Goal: Task Accomplishment & Management: Use online tool/utility

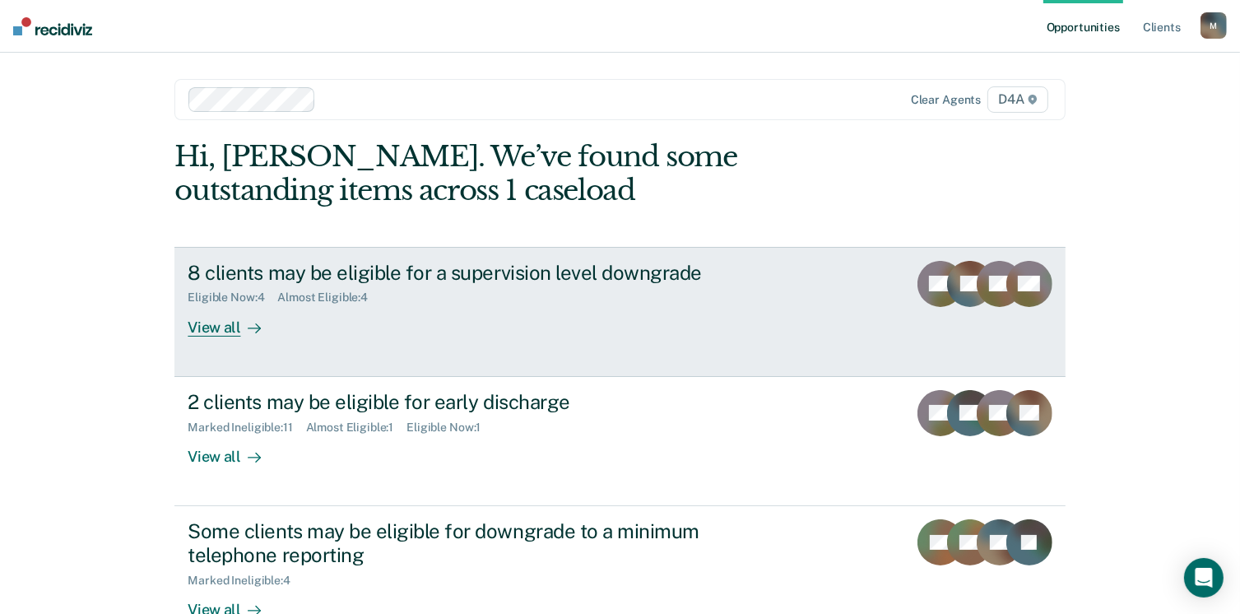
click at [247, 271] on div "8 clients may be eligible for a supervision level downgrade" at bounding box center [477, 273] width 578 height 24
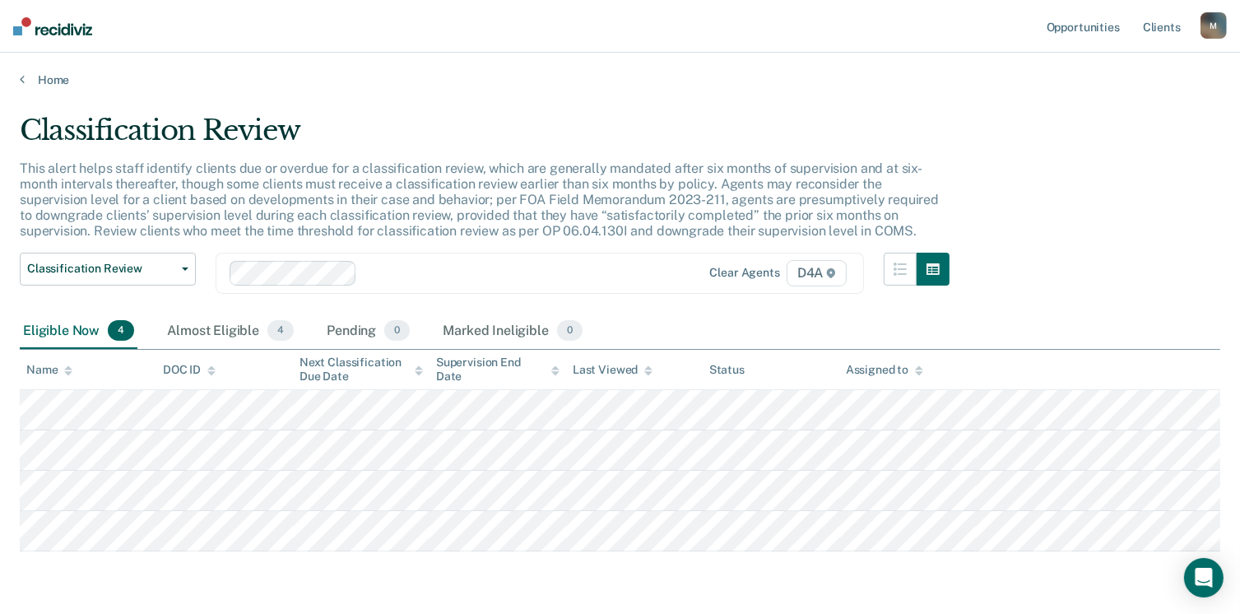
scroll to position [54, 0]
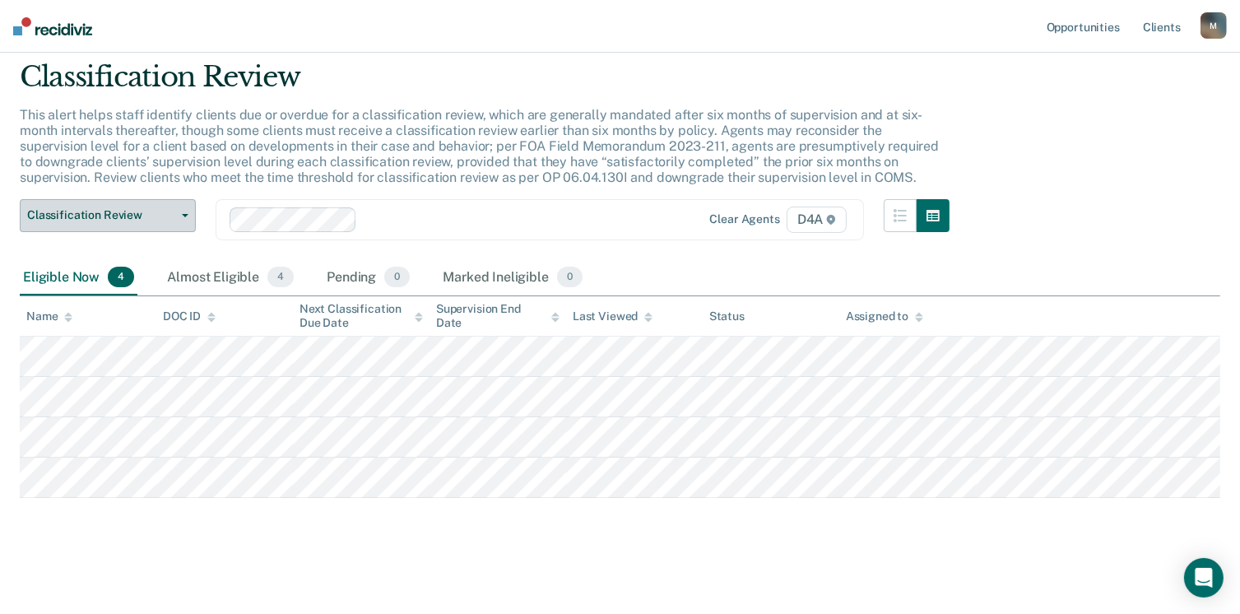
click at [184, 217] on button "Classification Review" at bounding box center [108, 215] width 176 height 33
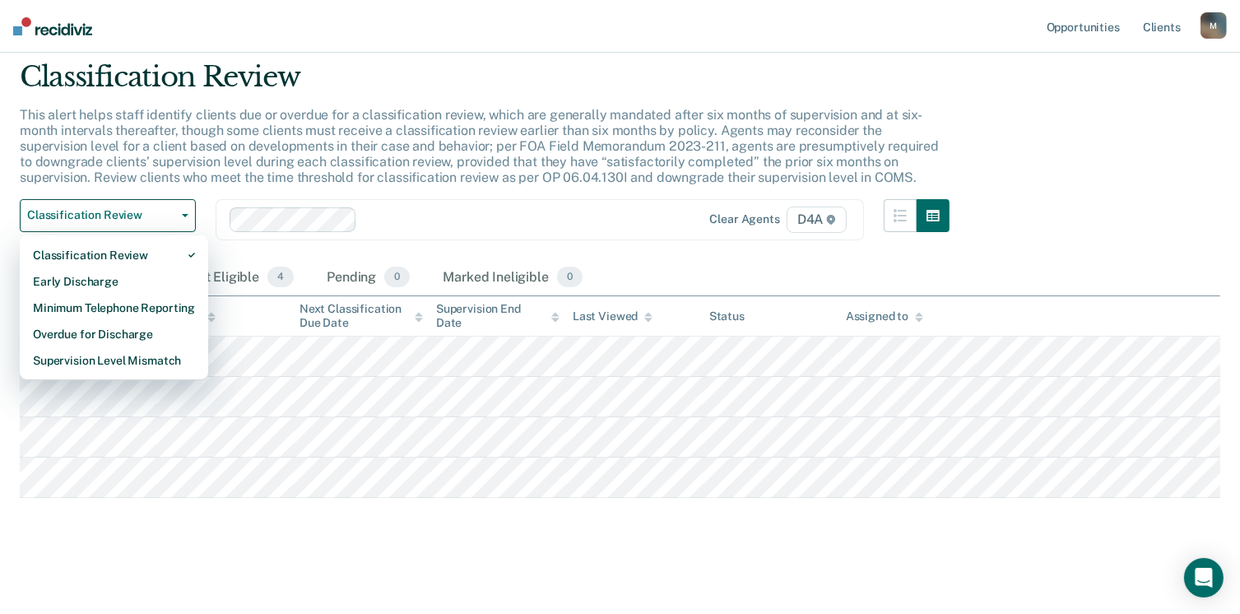
click at [396, 140] on p "This alert helps staff identify clients due or overdue for a classification rev…" at bounding box center [479, 146] width 919 height 79
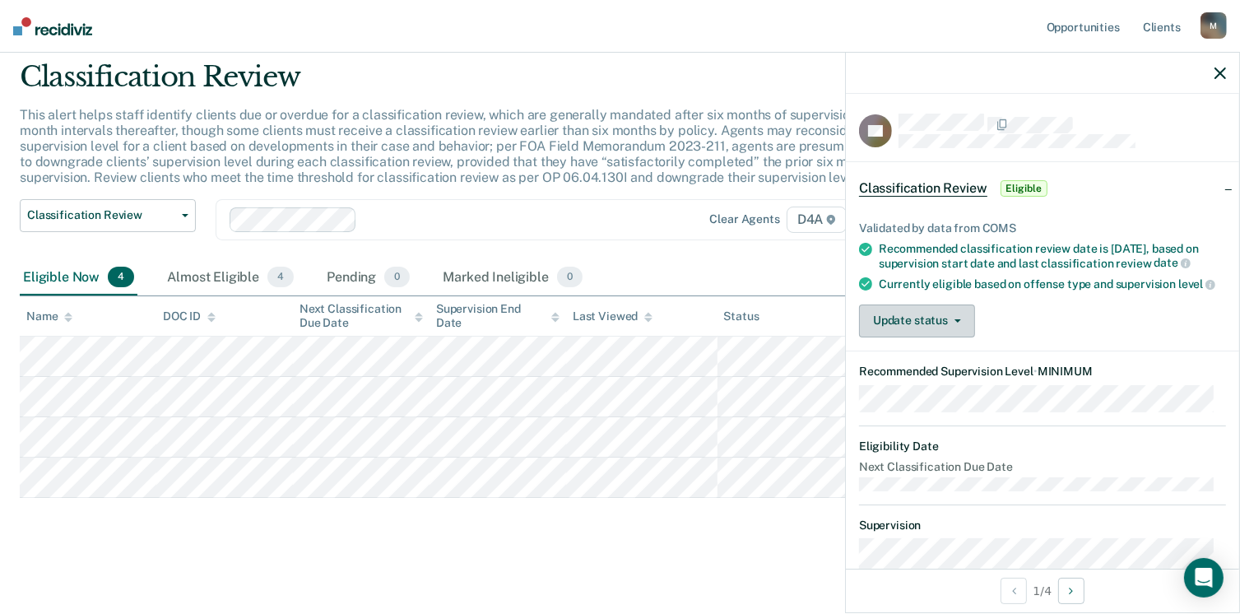
click at [952, 325] on button "Update status" at bounding box center [917, 321] width 116 height 33
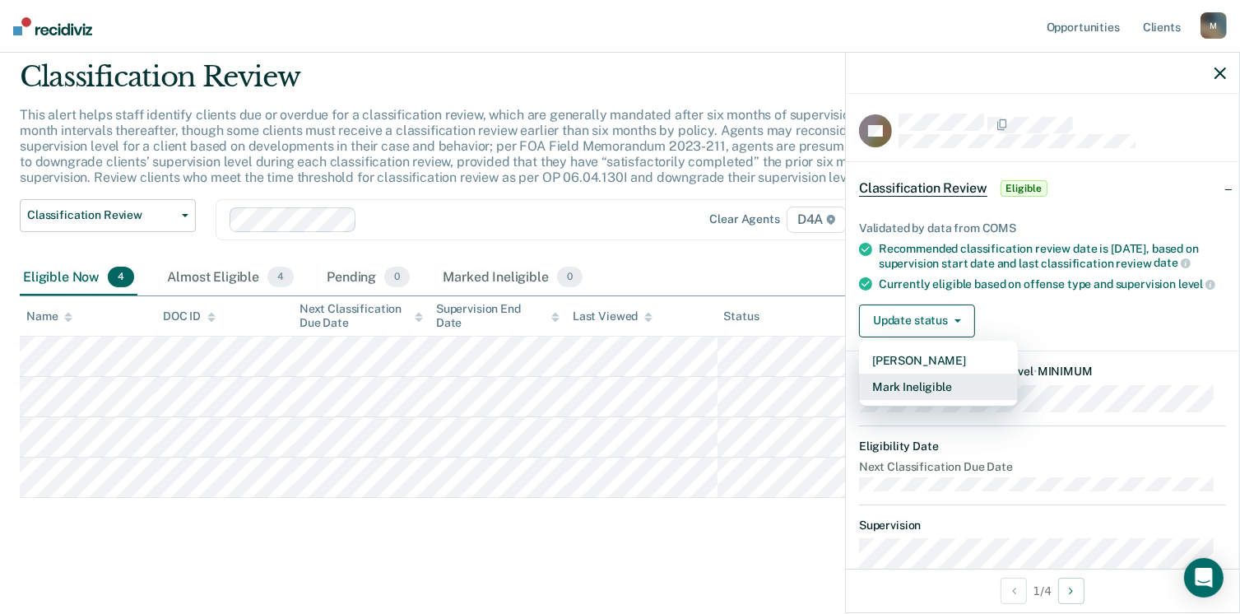
click at [924, 399] on button "Mark Ineligible" at bounding box center [938, 387] width 159 height 26
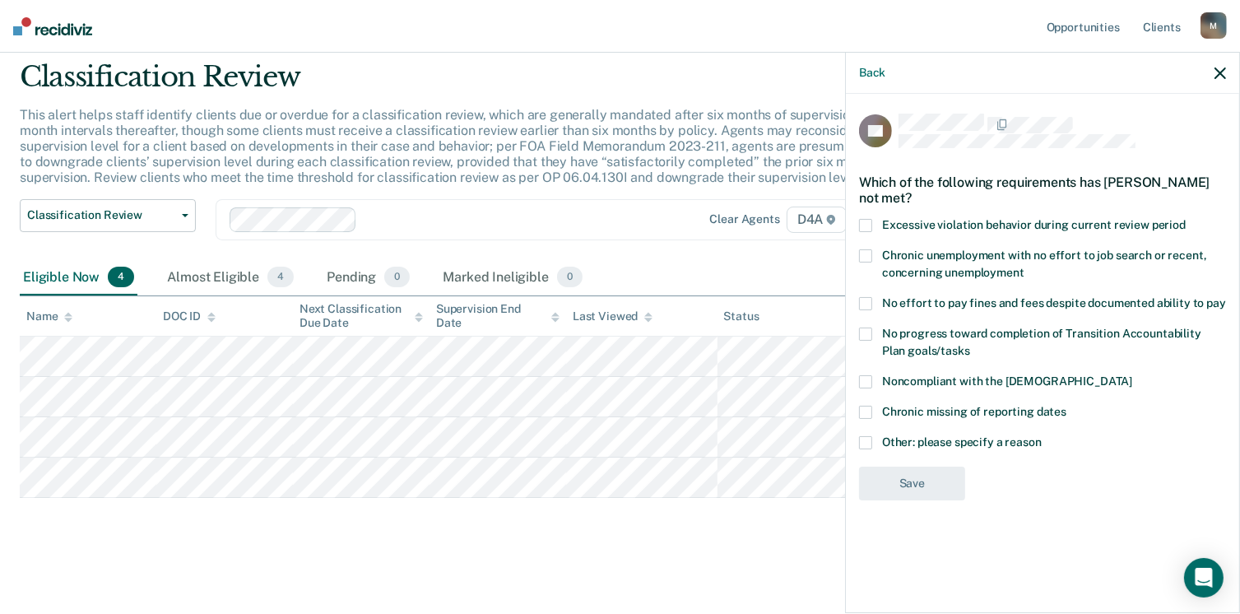
click at [864, 448] on label "Other: please specify a reason" at bounding box center [1042, 444] width 367 height 17
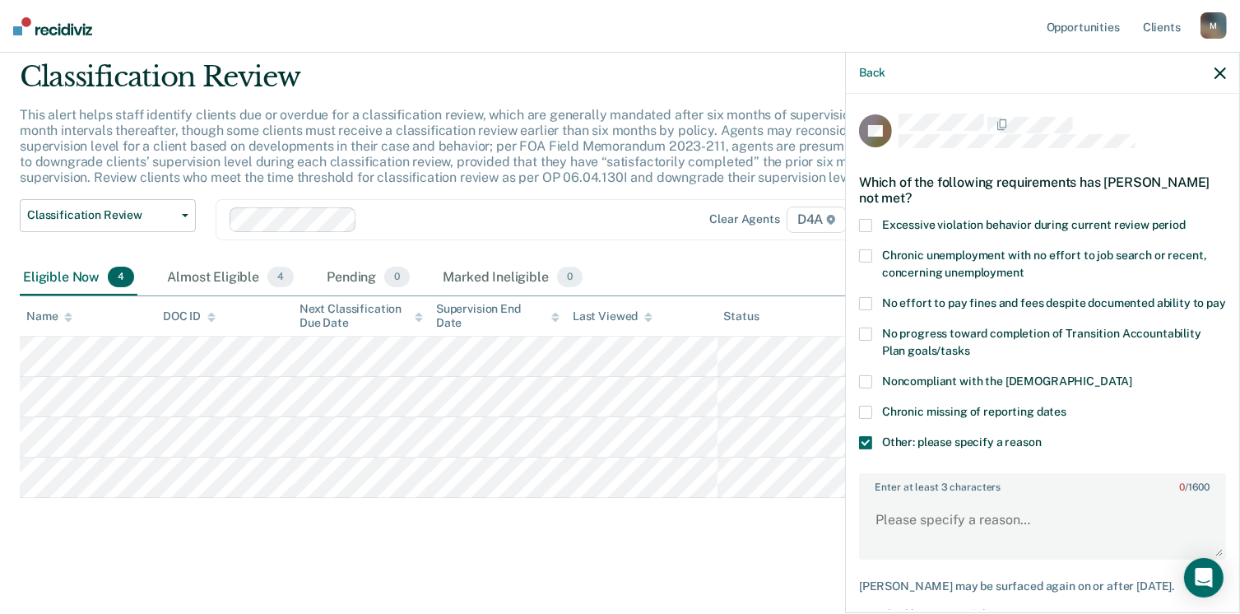
scroll to position [82, 0]
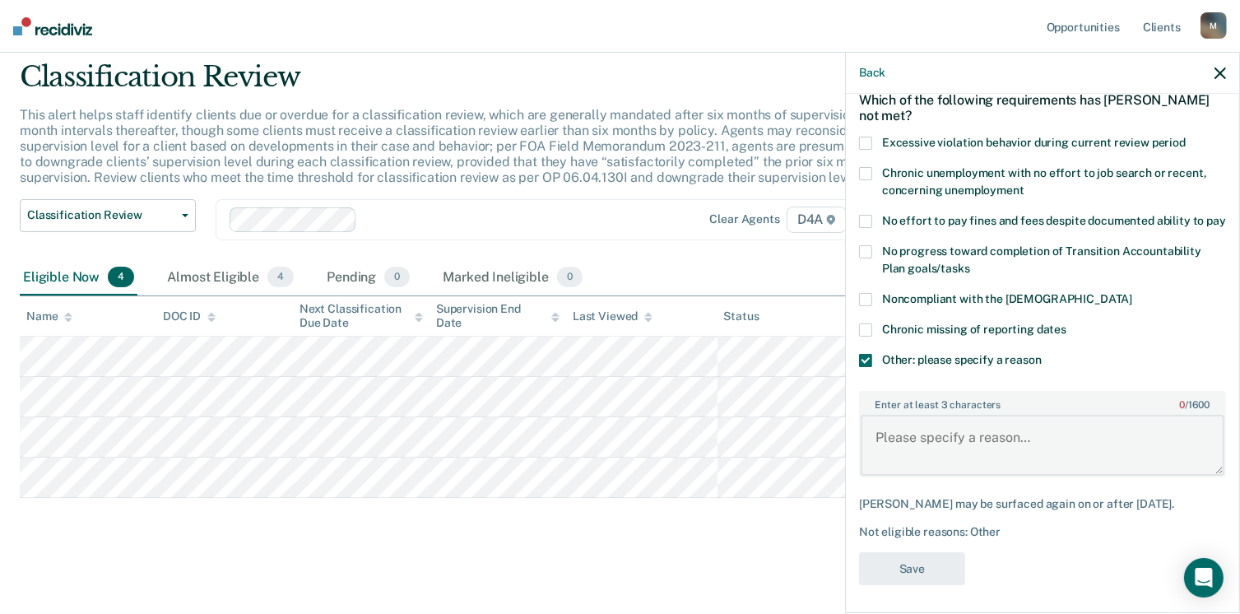
click at [931, 457] on textarea "Enter at least 3 characters 0 / 1600" at bounding box center [1043, 445] width 364 height 61
type textarea "j"
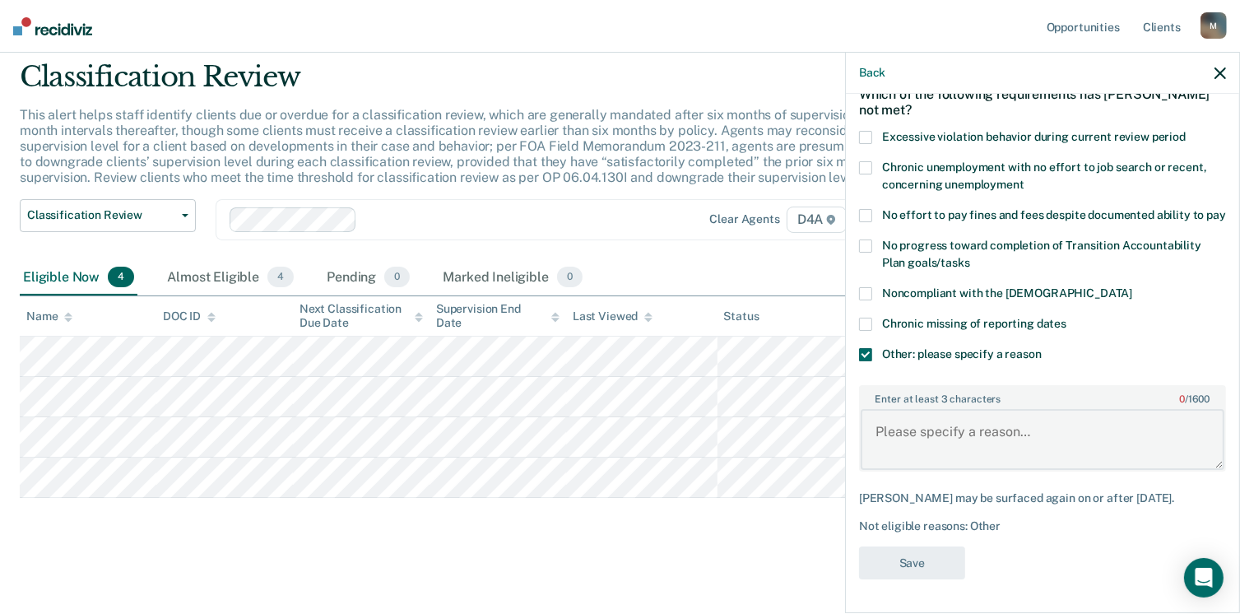
scroll to position [101, 0]
click at [909, 435] on textarea "Enter at least 3 characters 0 / 1600" at bounding box center [1043, 439] width 364 height 61
type textarea "Defendant just started counseling."
click at [937, 553] on button "Save" at bounding box center [912, 564] width 106 height 34
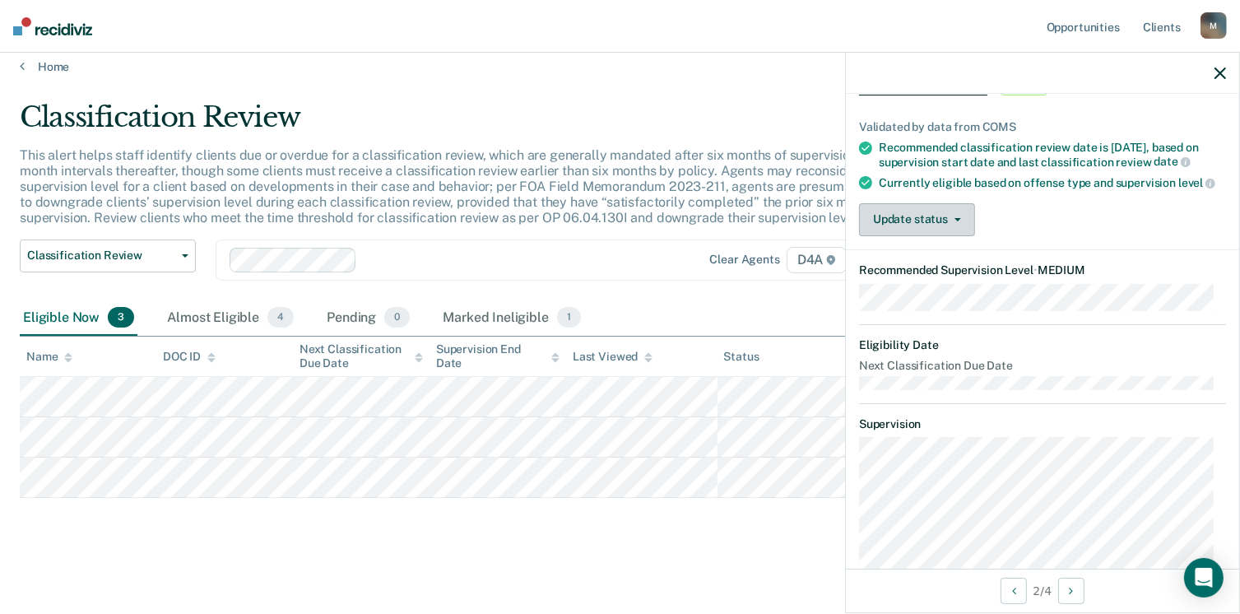
click at [955, 221] on icon "button" at bounding box center [958, 219] width 7 height 3
click at [936, 217] on button "Update status" at bounding box center [917, 219] width 116 height 33
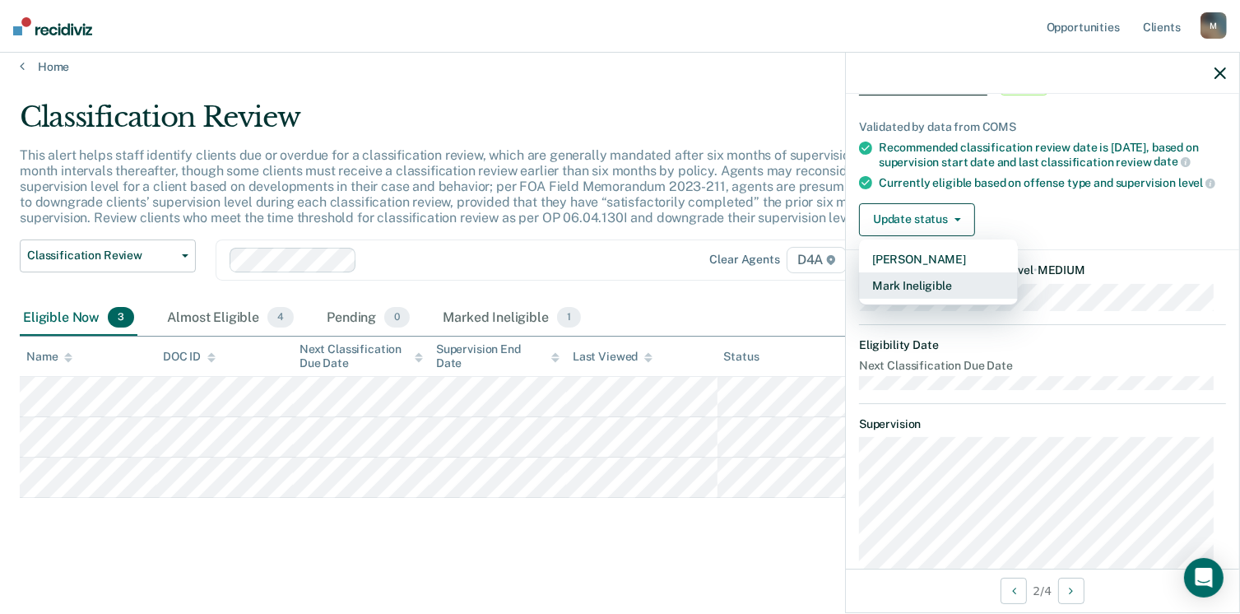
click at [922, 291] on button "Mark Ineligible" at bounding box center [938, 285] width 159 height 26
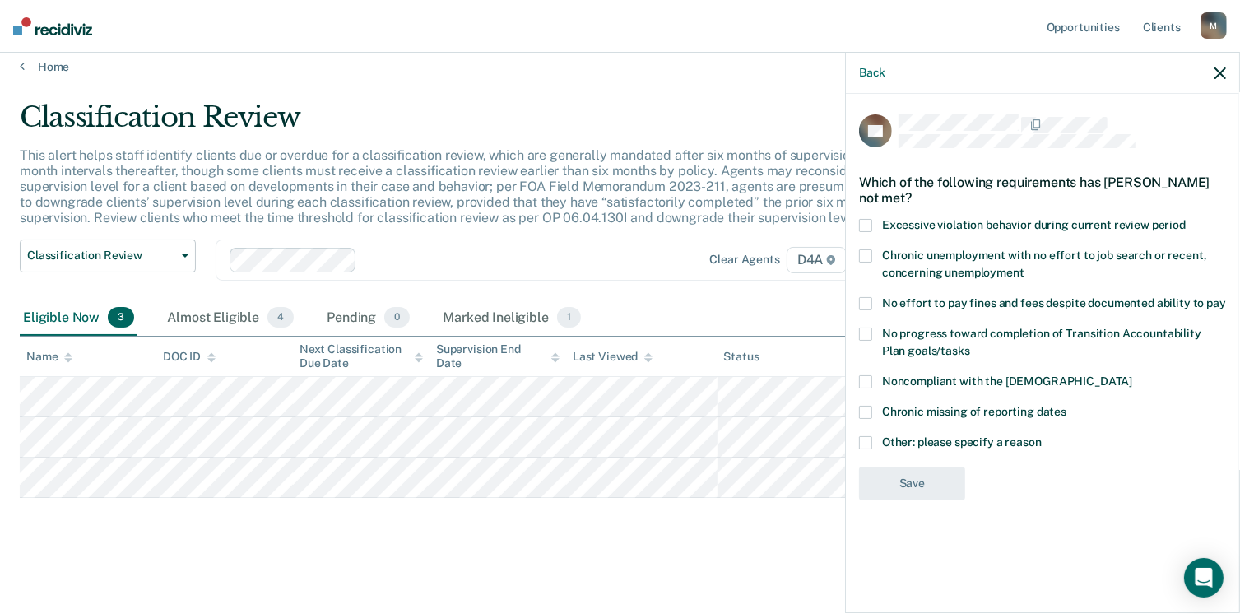
click at [867, 440] on span at bounding box center [865, 442] width 13 height 13
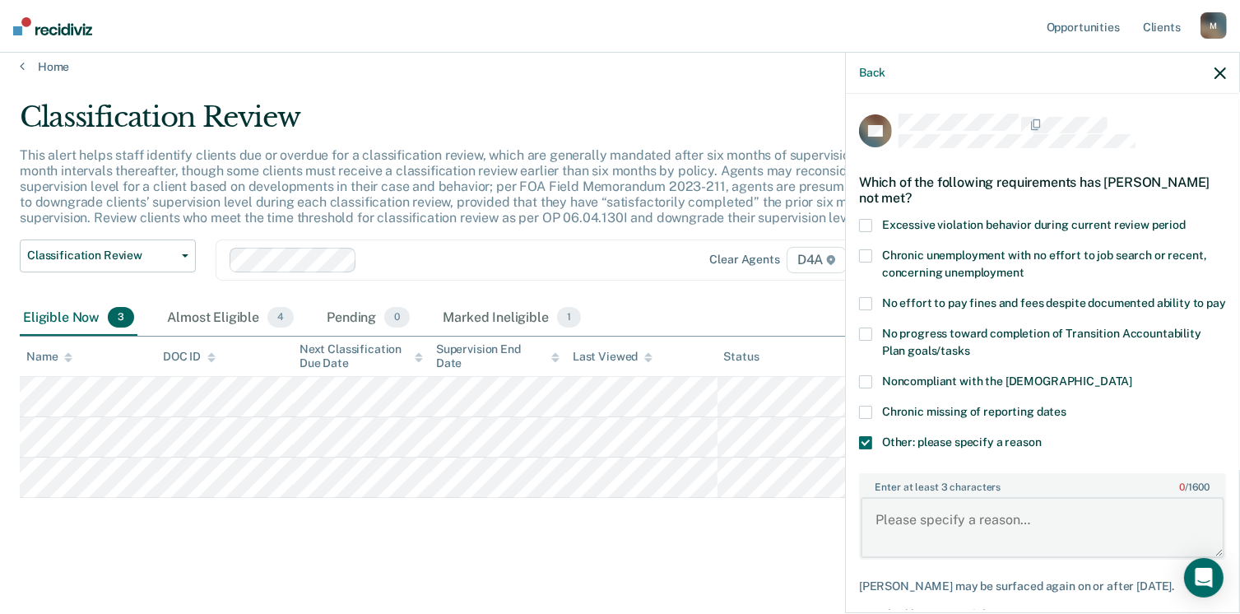
click at [918, 534] on textarea "Enter at least 3 characters 0 / 1600" at bounding box center [1043, 527] width 364 height 61
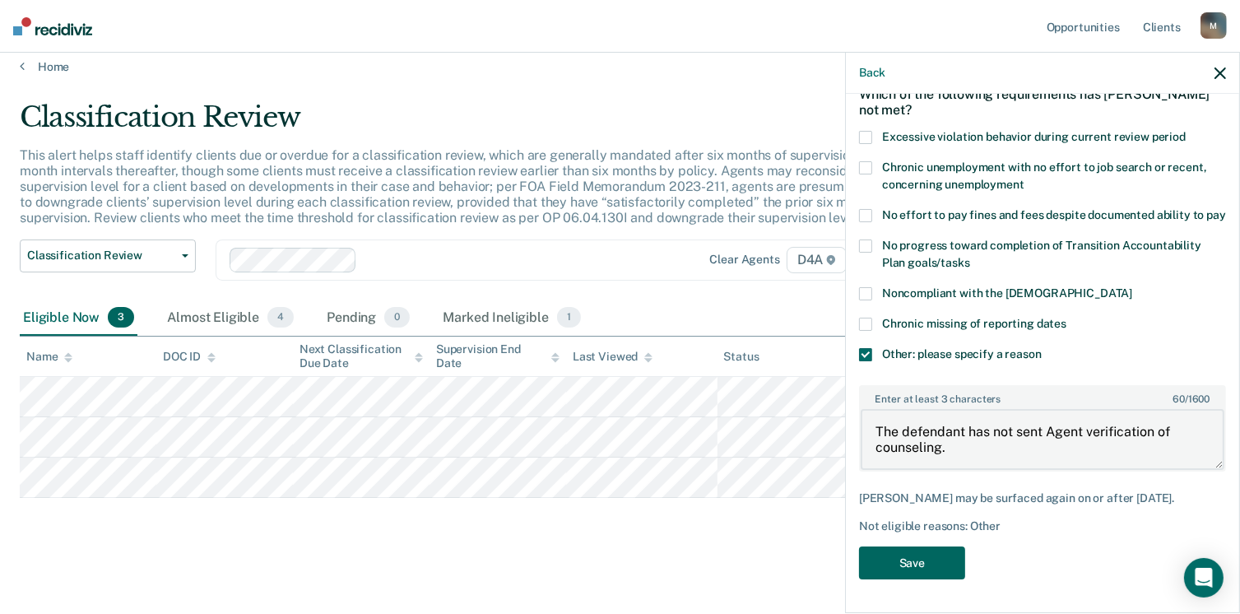
type textarea "The defendant has not sent Agent verification of counseling."
click at [919, 557] on button "Save" at bounding box center [912, 564] width 106 height 34
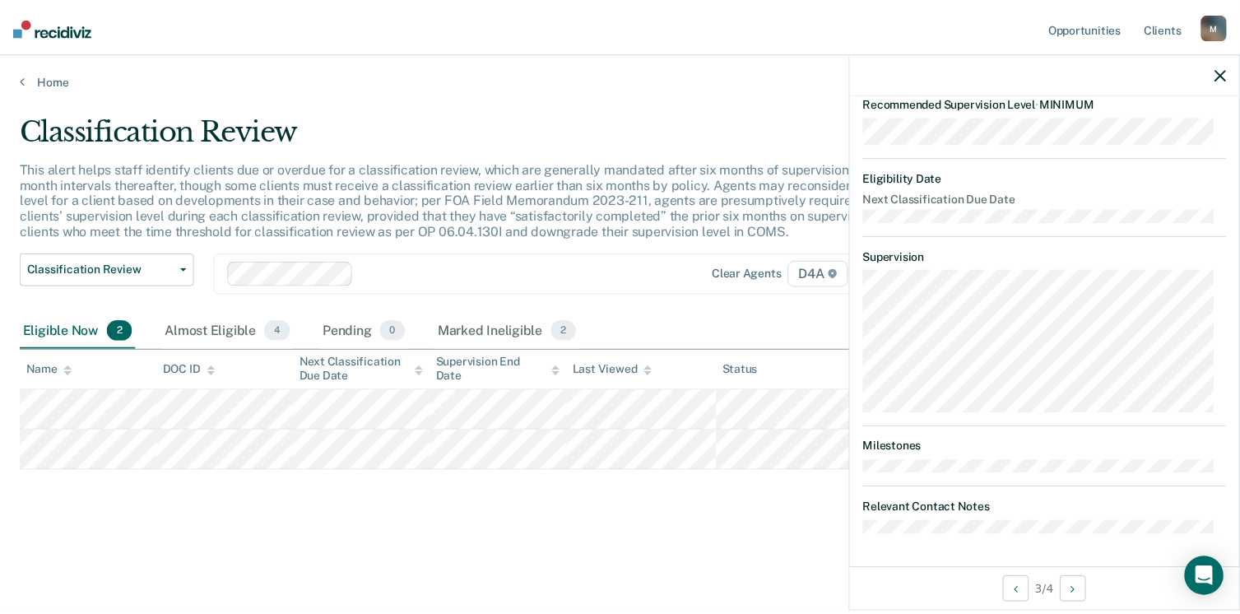
scroll to position [0, 0]
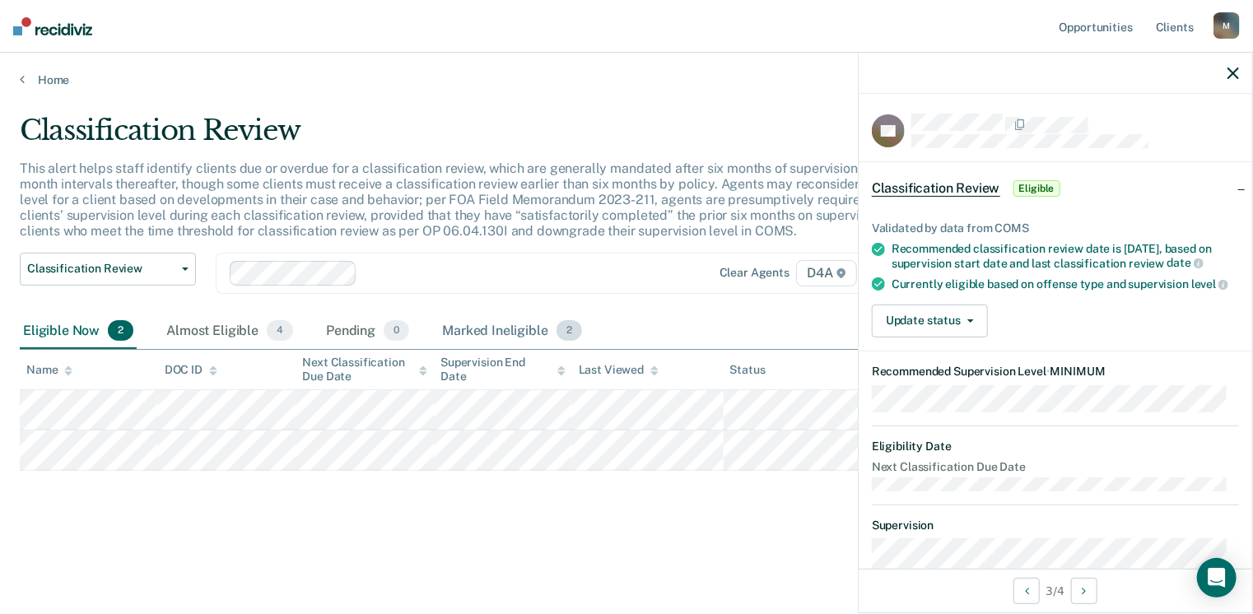
click at [566, 330] on span "2" at bounding box center [569, 330] width 26 height 21
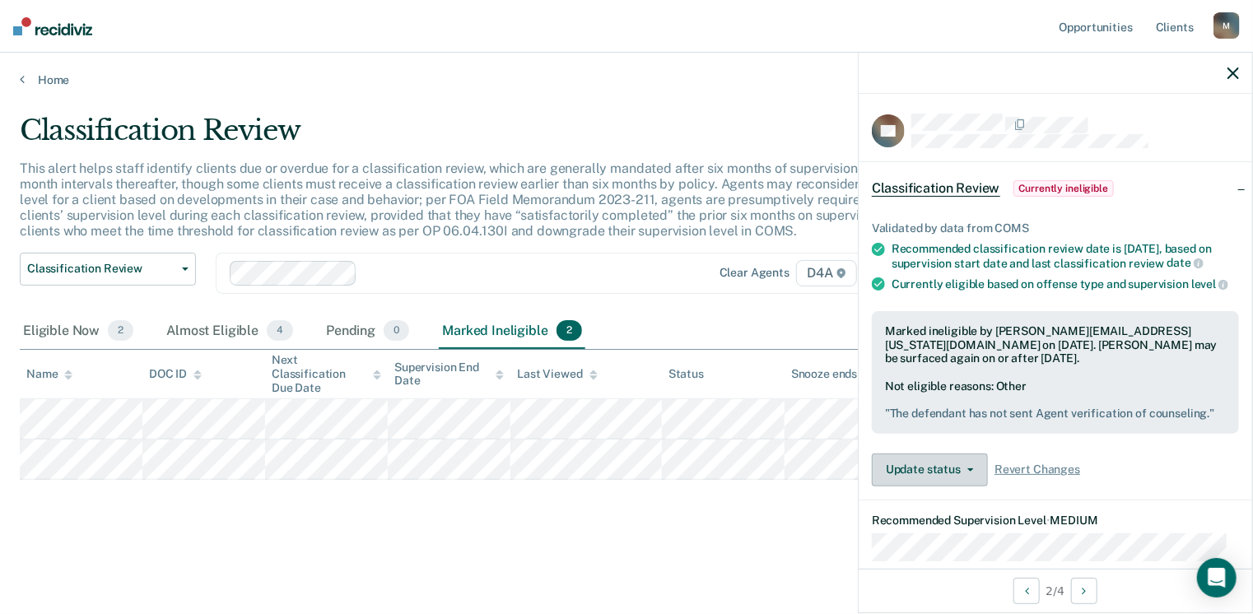
click at [947, 479] on button "Update status" at bounding box center [930, 470] width 116 height 33
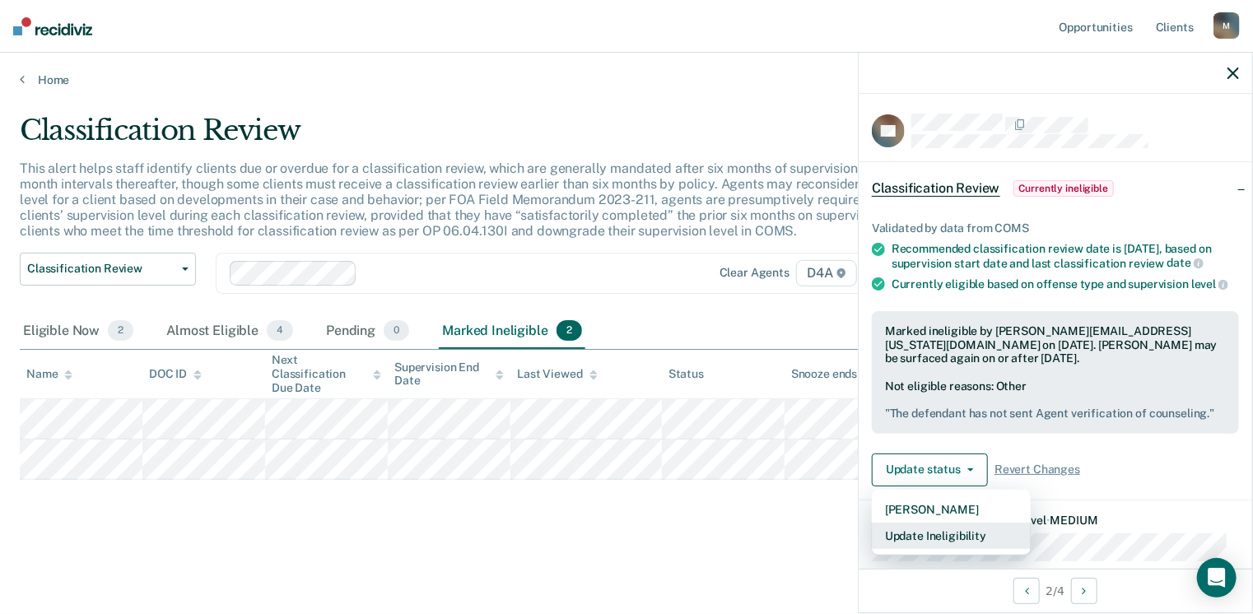
click at [950, 546] on button "Update Ineligibility" at bounding box center [951, 536] width 159 height 26
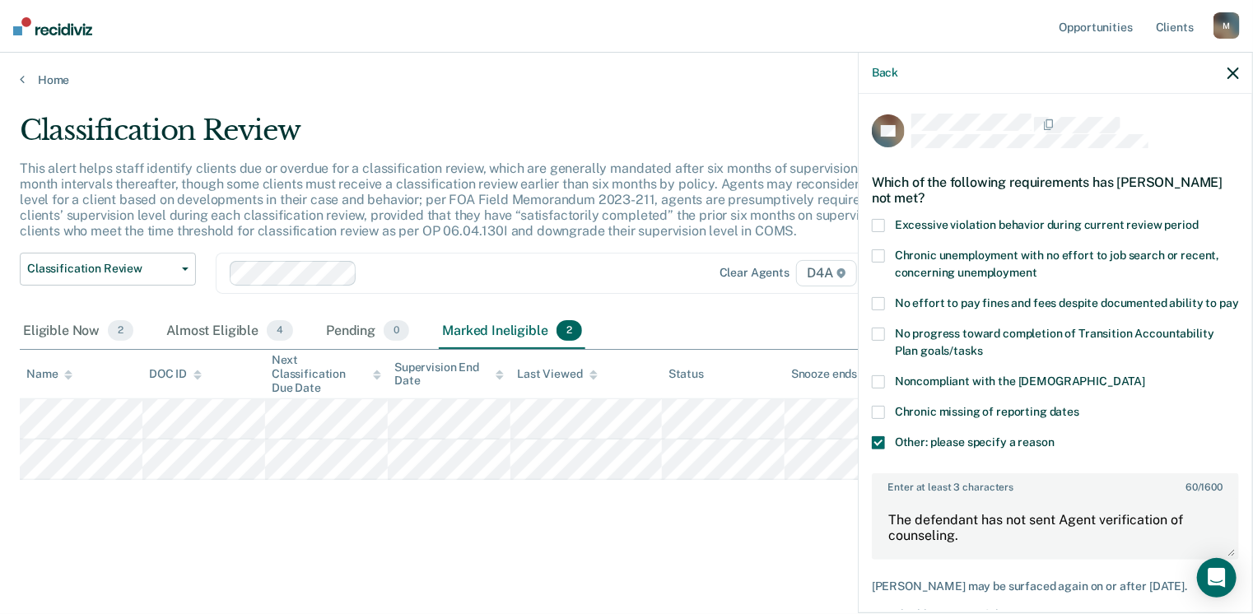
click at [880, 449] on span at bounding box center [878, 442] width 13 height 13
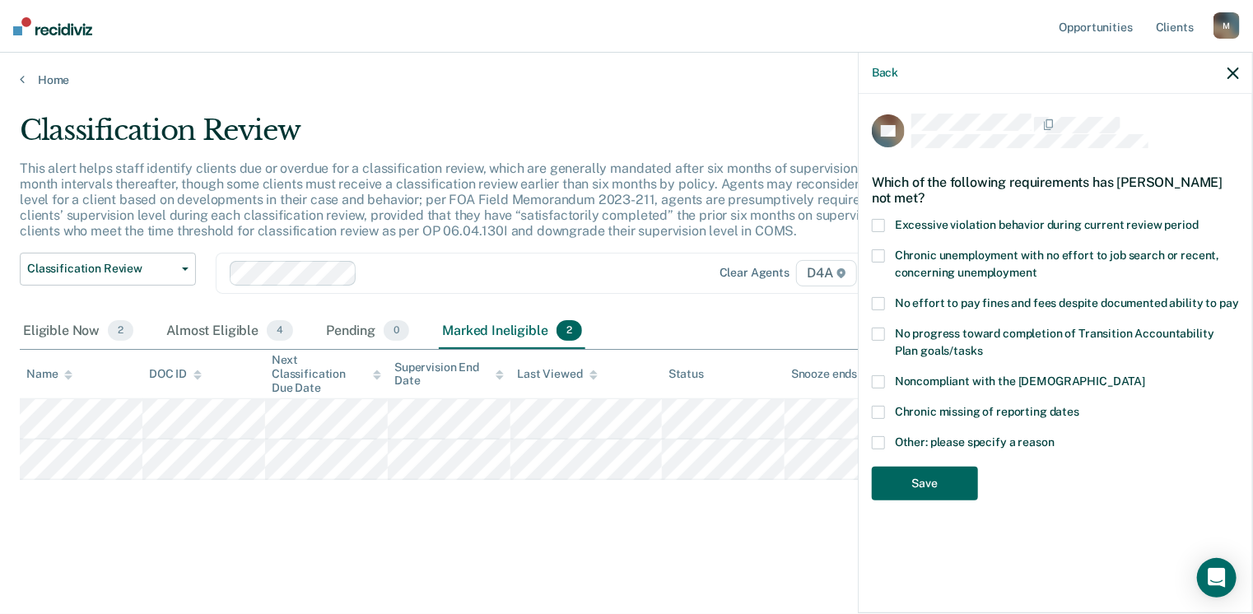
click at [949, 482] on button "Save" at bounding box center [925, 484] width 106 height 34
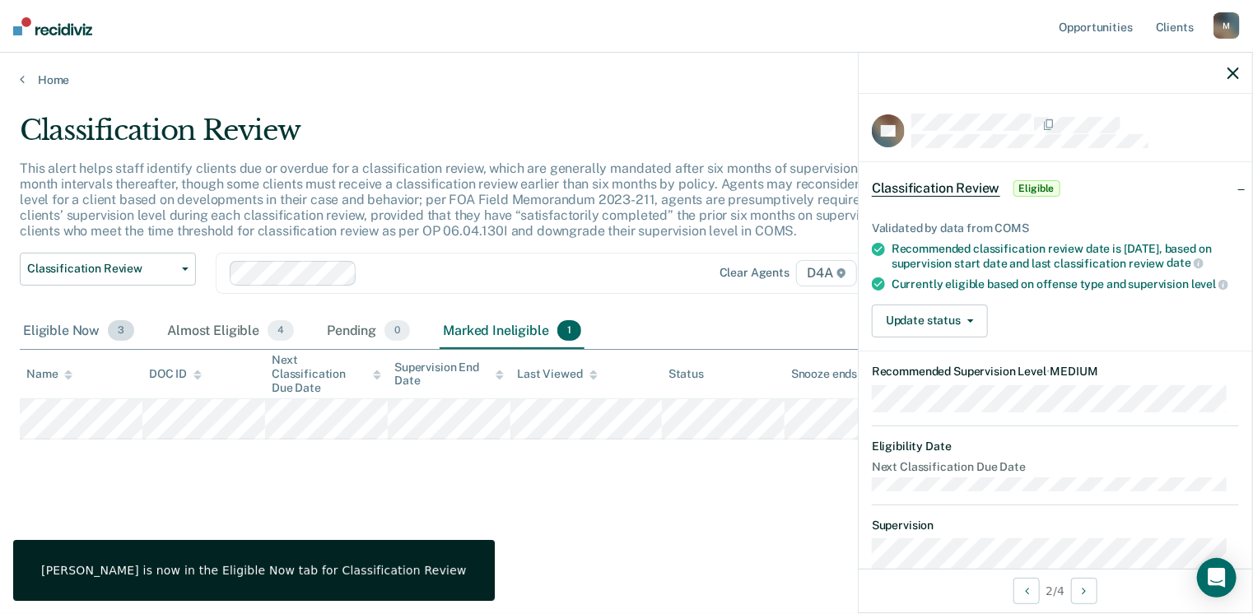
click at [115, 330] on span "3" at bounding box center [121, 330] width 26 height 21
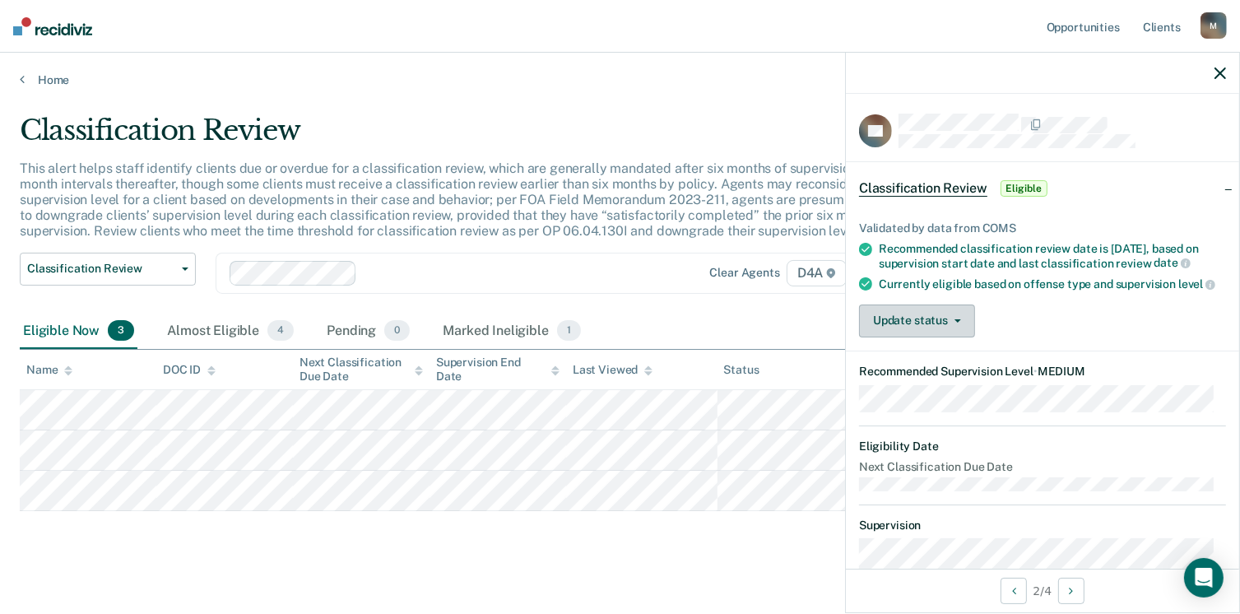
click at [956, 323] on icon "button" at bounding box center [958, 320] width 7 height 3
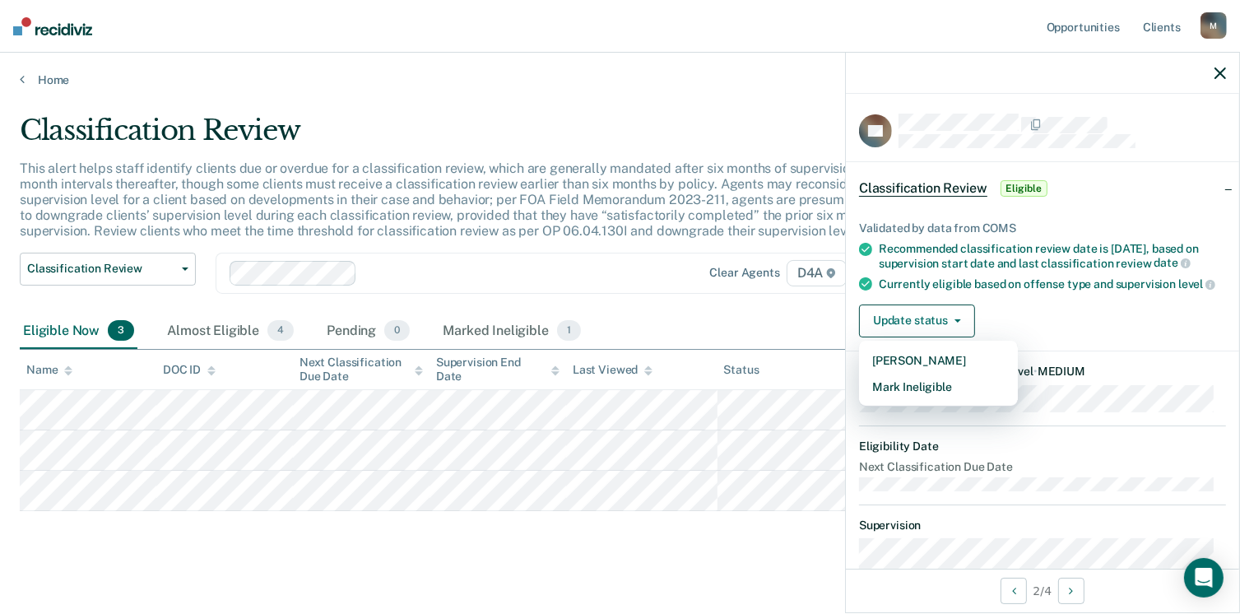
click at [1021, 186] on span "Eligible" at bounding box center [1024, 188] width 47 height 16
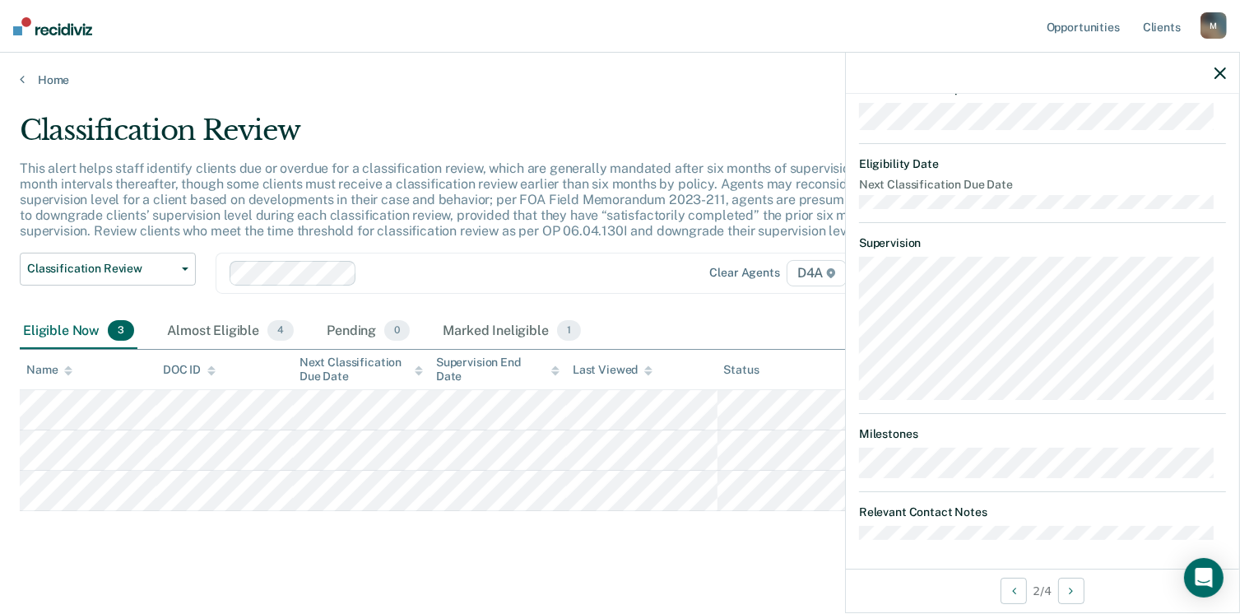
click at [1222, 73] on icon "button" at bounding box center [1221, 73] width 12 height 12
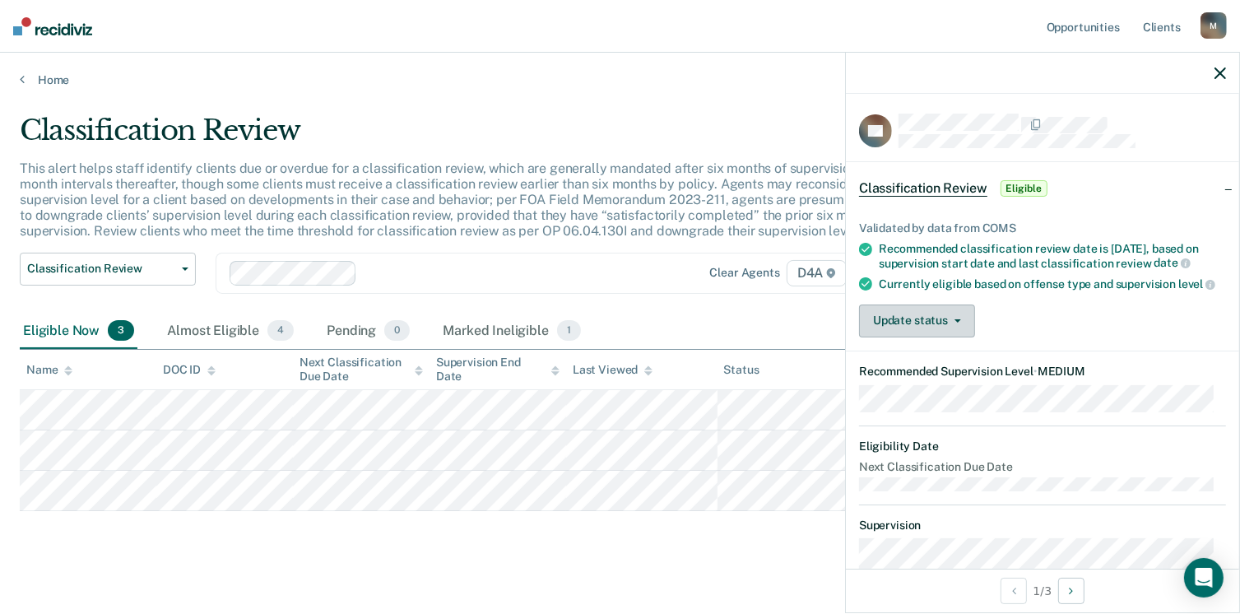
click at [955, 323] on icon "button" at bounding box center [958, 320] width 7 height 3
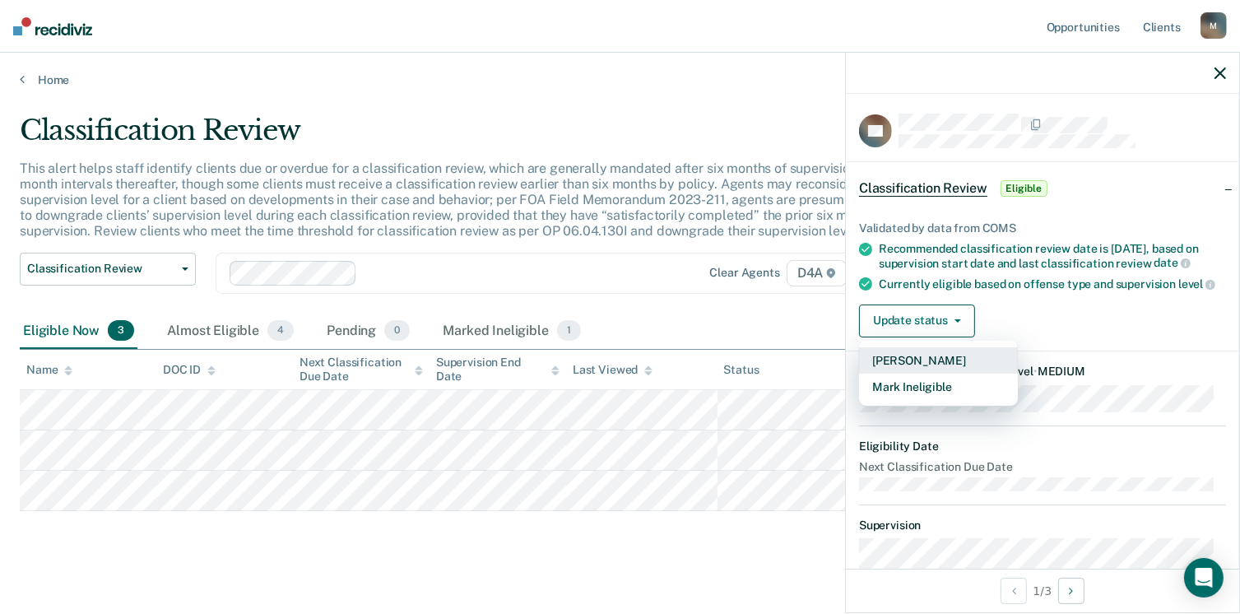
click at [962, 372] on button "[PERSON_NAME]" at bounding box center [938, 360] width 159 height 26
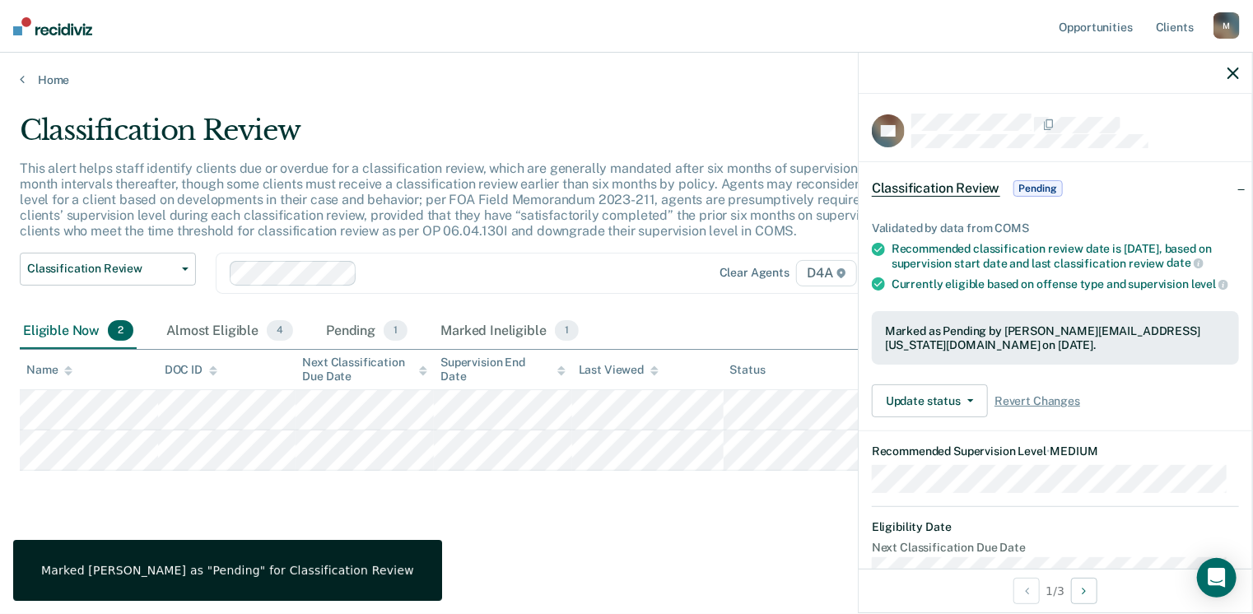
click at [1235, 70] on icon "button" at bounding box center [1233, 73] width 12 height 12
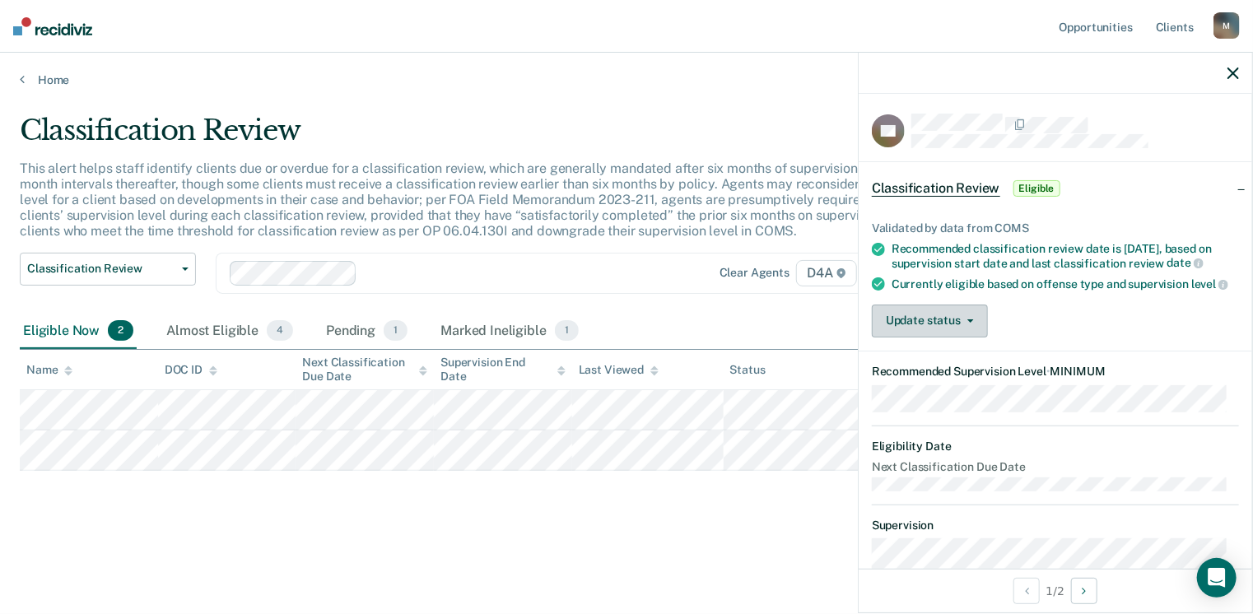
click at [971, 337] on button "Update status" at bounding box center [930, 321] width 116 height 33
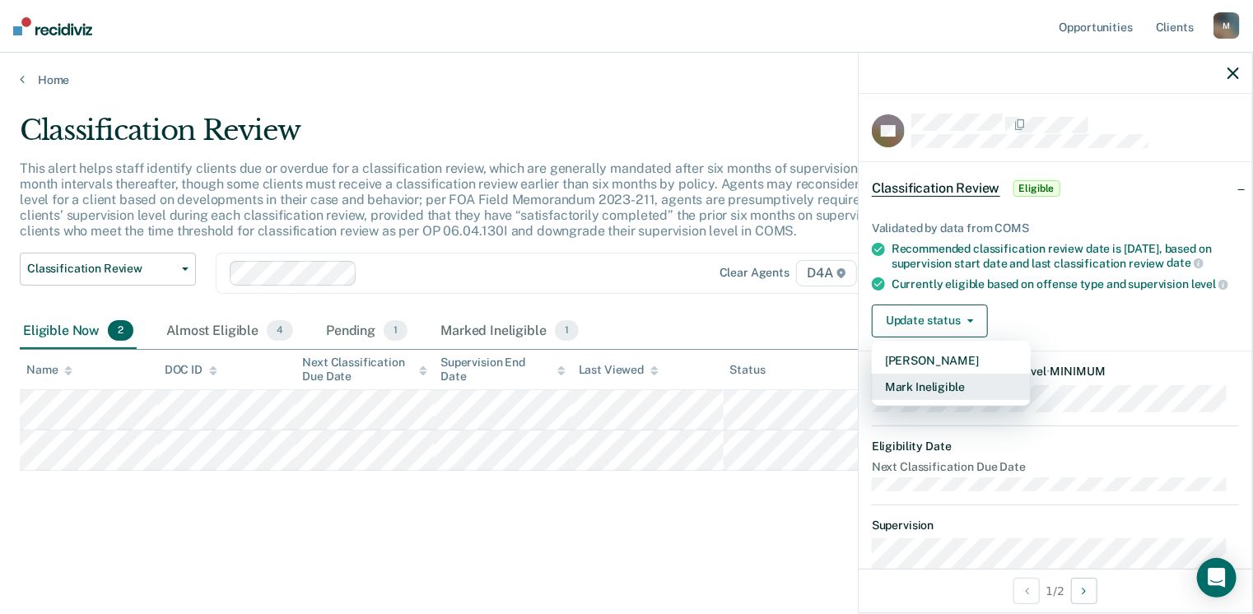
click at [980, 400] on button "Mark Ineligible" at bounding box center [951, 387] width 159 height 26
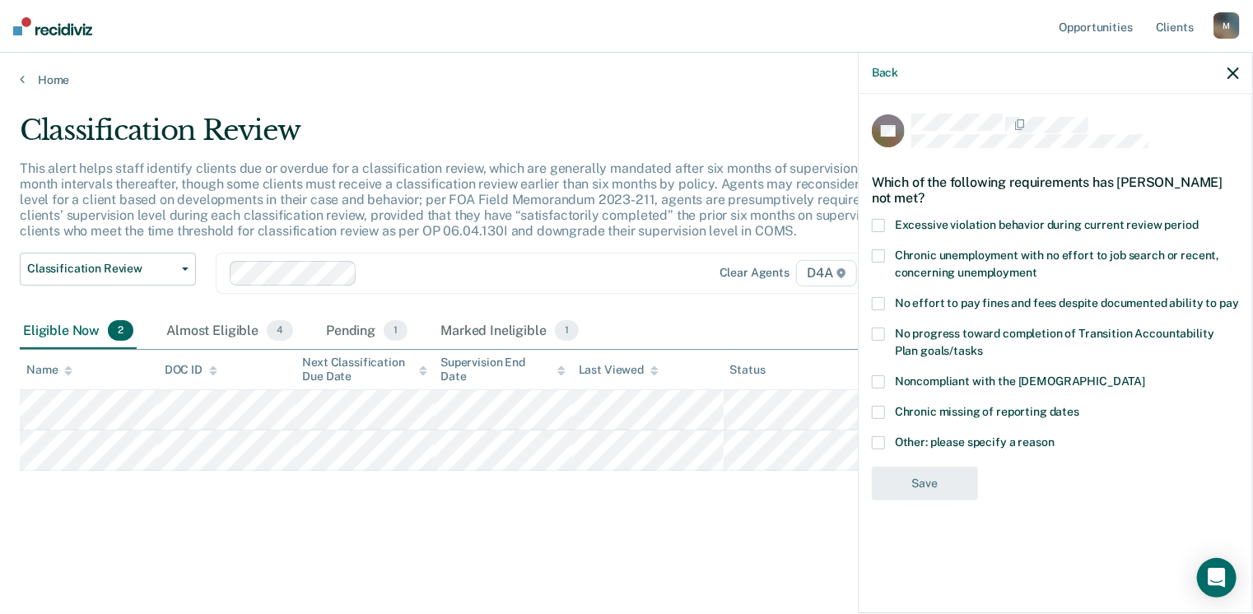
click at [874, 442] on span at bounding box center [878, 442] width 13 height 13
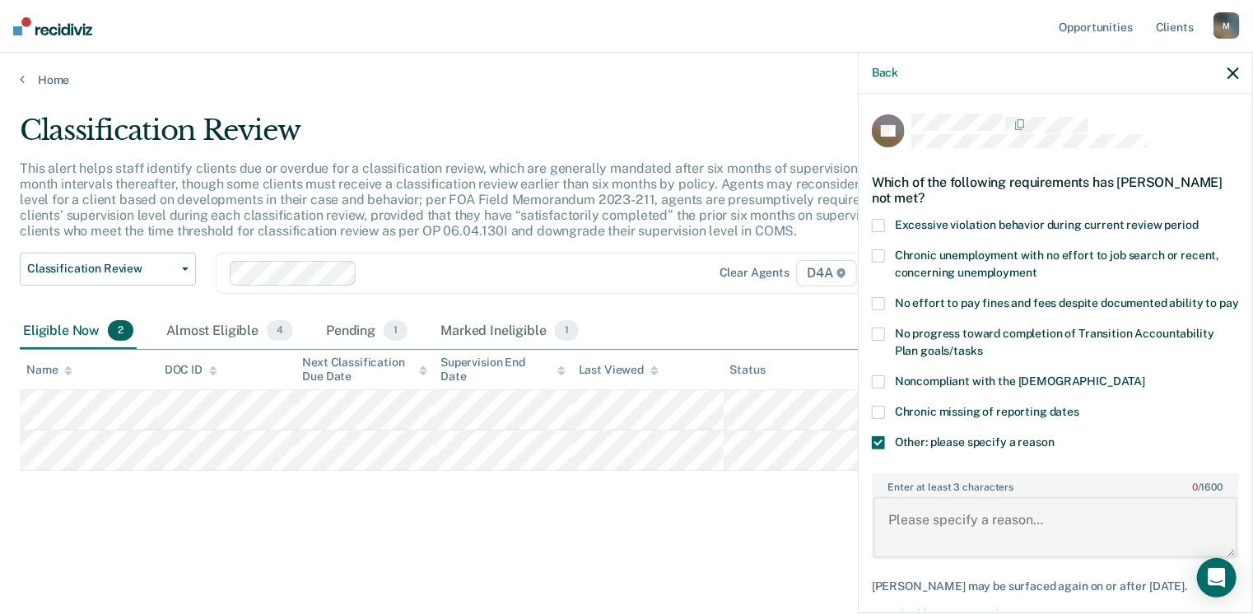
paste textarea "P has stable housing, is employed and has paid the court in full. P has been do…"
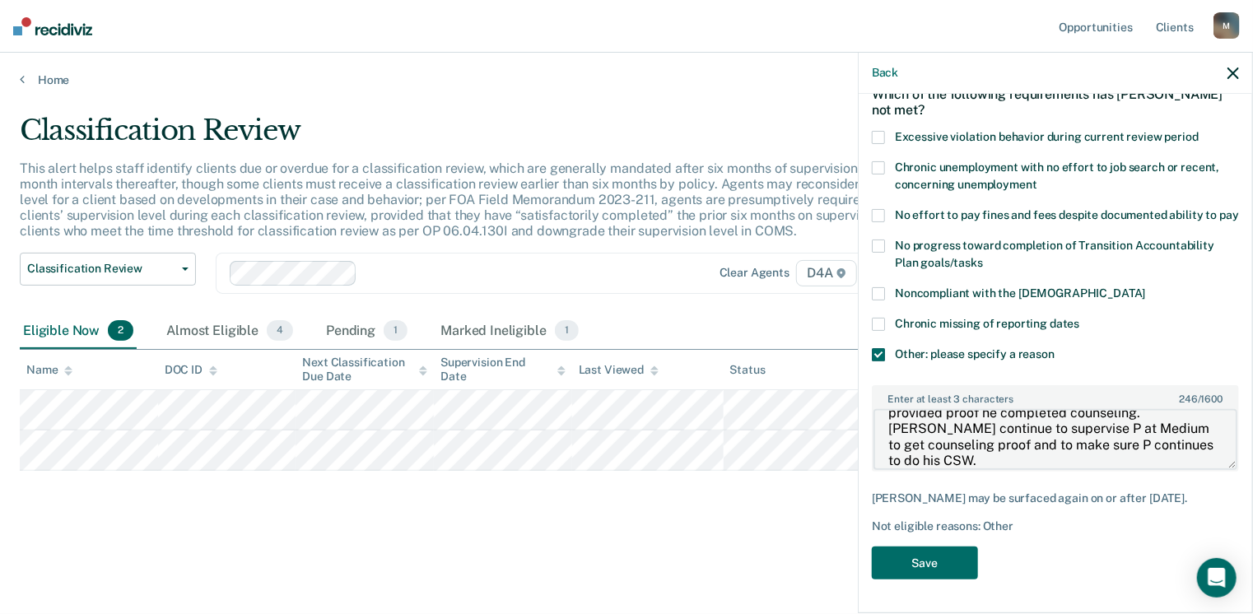
scroll to position [101, 0]
type textarea "P has stable housing, is employed and has paid the court in full. P has been do…"
click at [918, 556] on button "Save" at bounding box center [925, 564] width 106 height 34
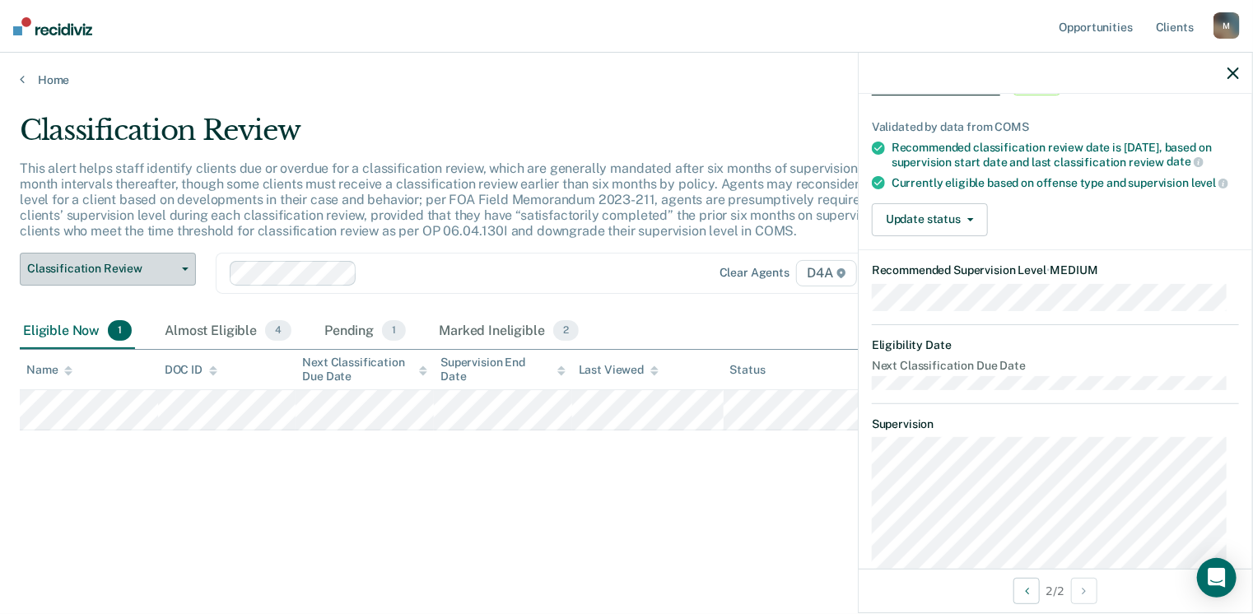
click at [177, 268] on span "button" at bounding box center [181, 269] width 13 height 3
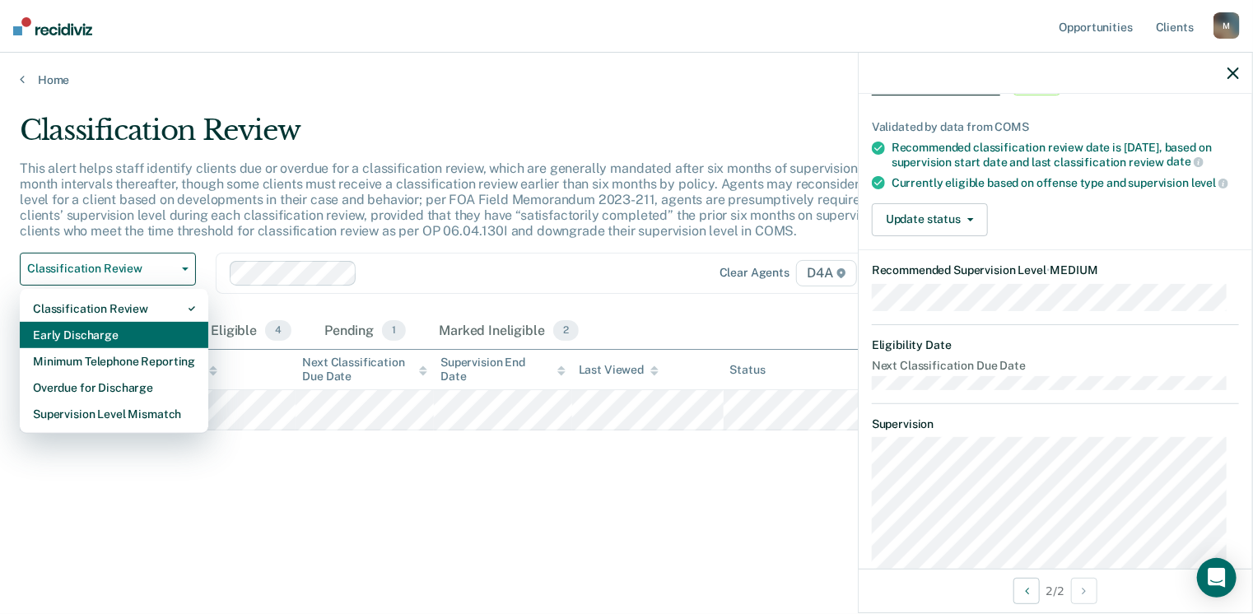
click at [128, 334] on div "Early Discharge" at bounding box center [114, 335] width 162 height 26
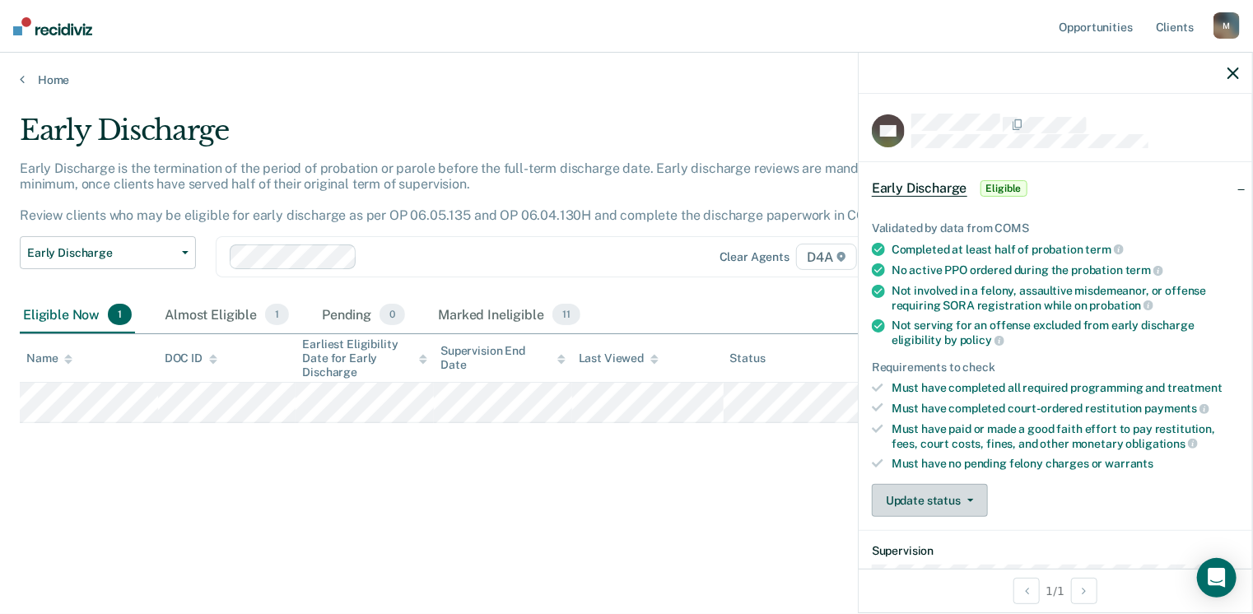
click at [952, 506] on button "Update status" at bounding box center [930, 500] width 116 height 33
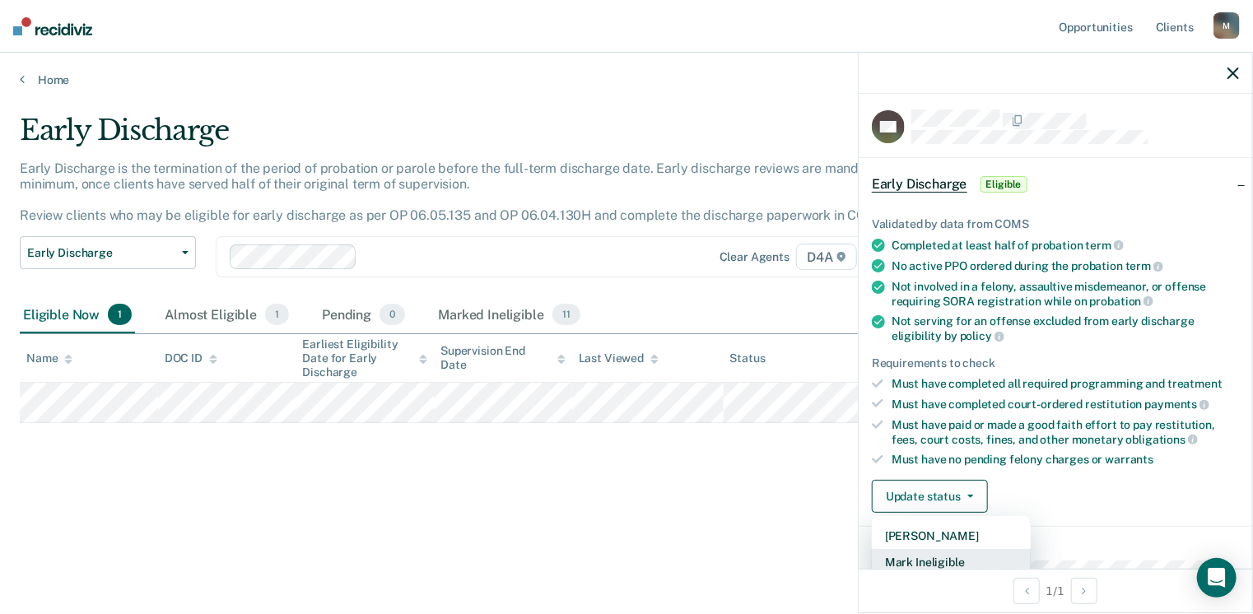
click at [938, 560] on button "Mark Ineligible" at bounding box center [951, 562] width 159 height 26
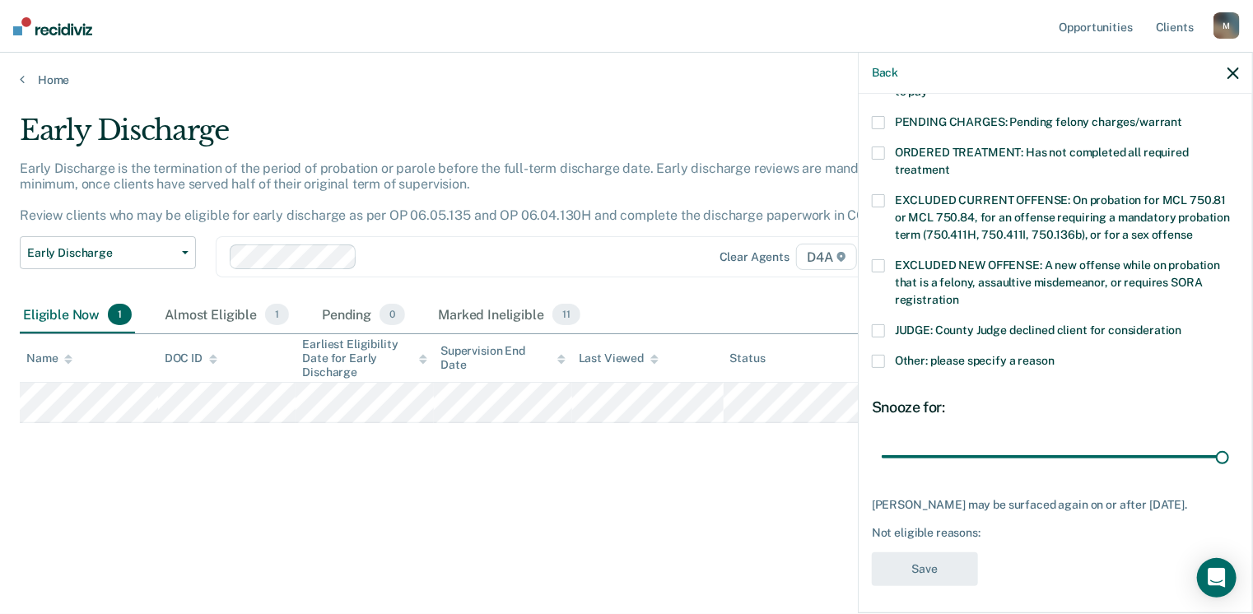
drag, startPoint x: 994, startPoint y: 442, endPoint x: 1245, endPoint y: 428, distance: 250.6
type input "90"
click at [1229, 443] on input "range" at bounding box center [1055, 457] width 347 height 29
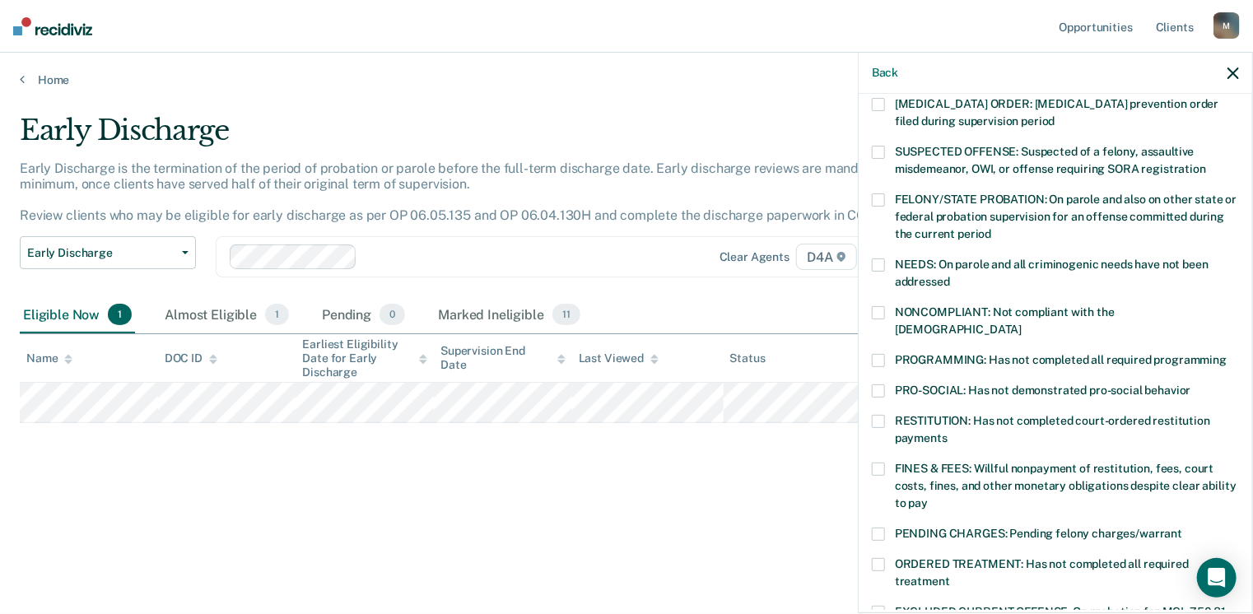
scroll to position [203, 0]
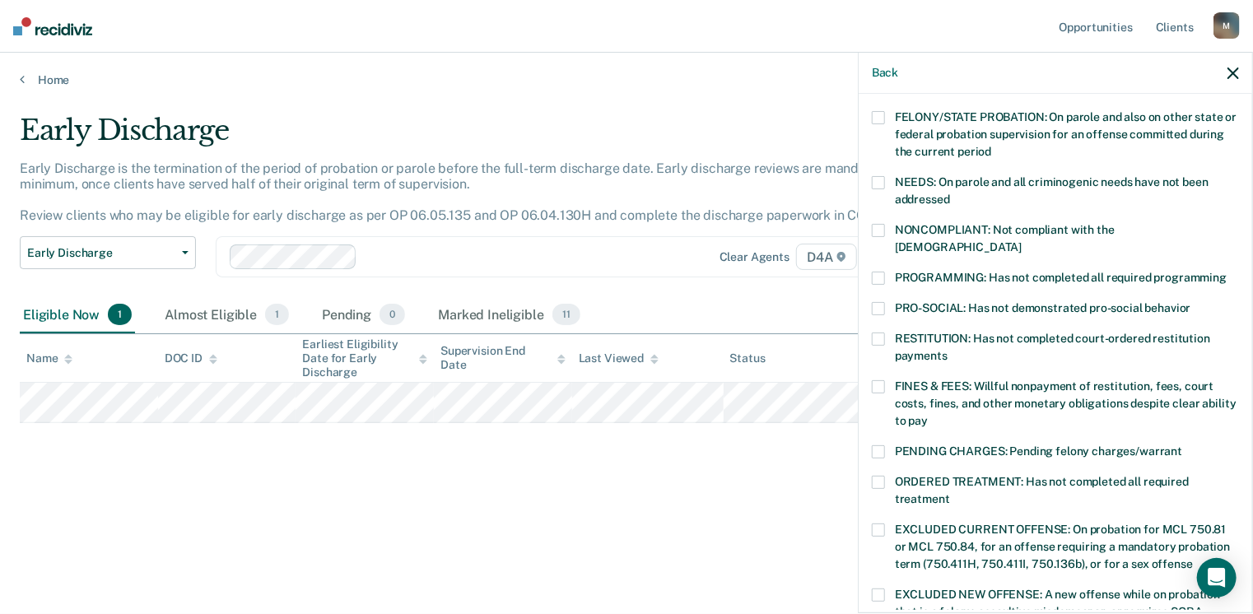
click at [879, 380] on span at bounding box center [878, 386] width 13 height 13
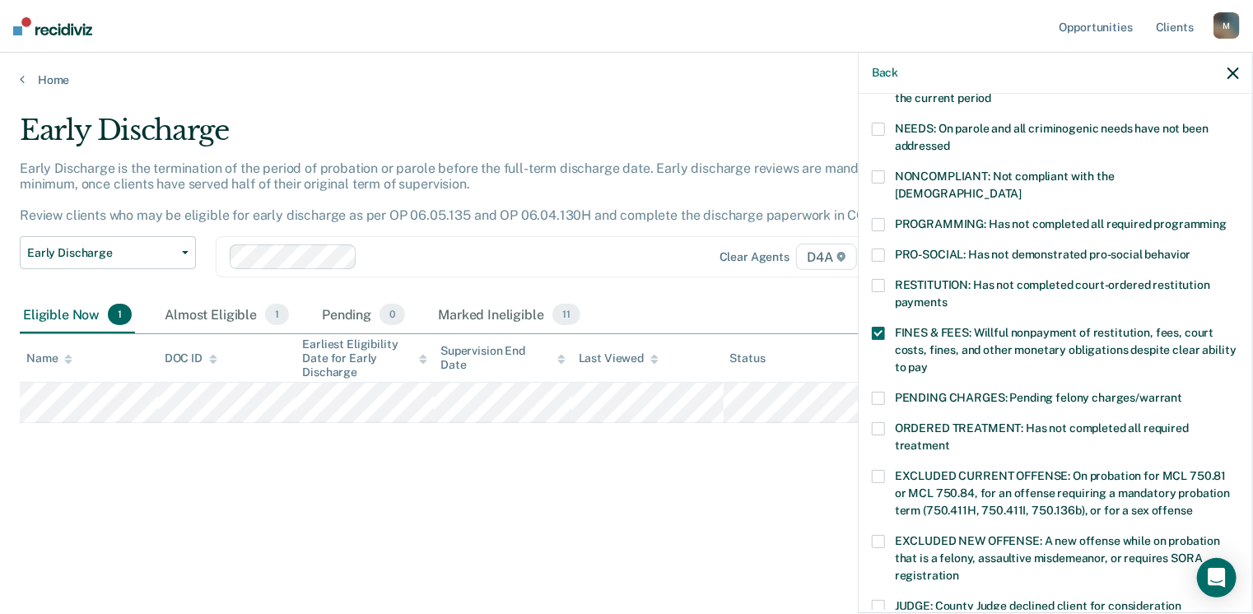
scroll to position [286, 0]
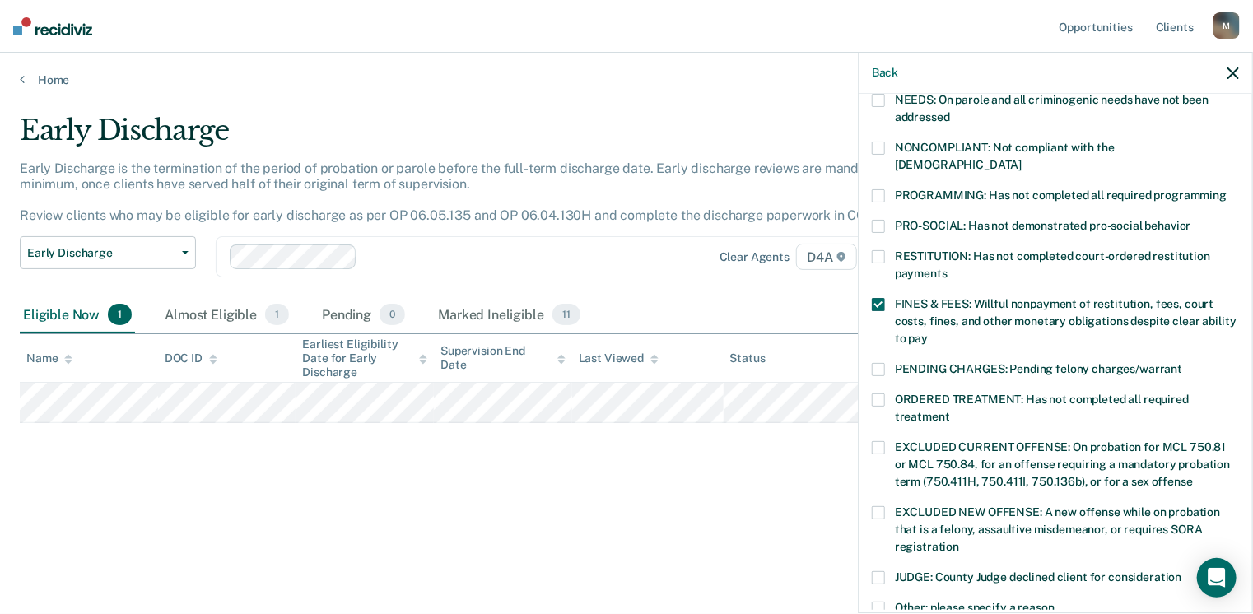
click at [880, 393] on span at bounding box center [878, 399] width 13 height 13
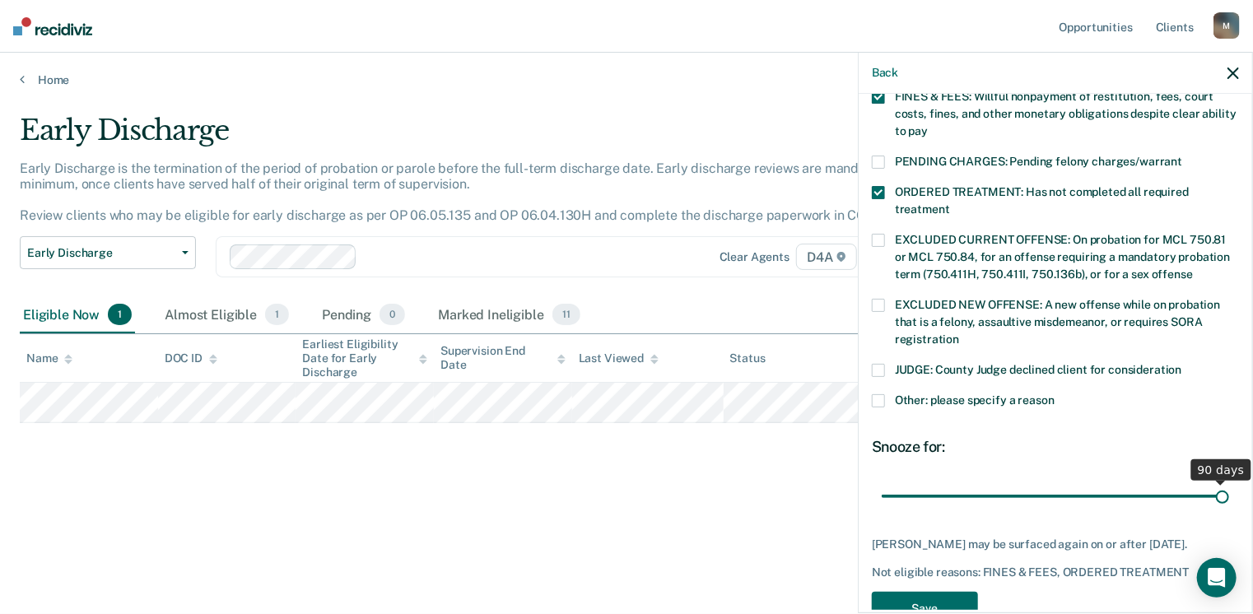
scroll to position [533, 0]
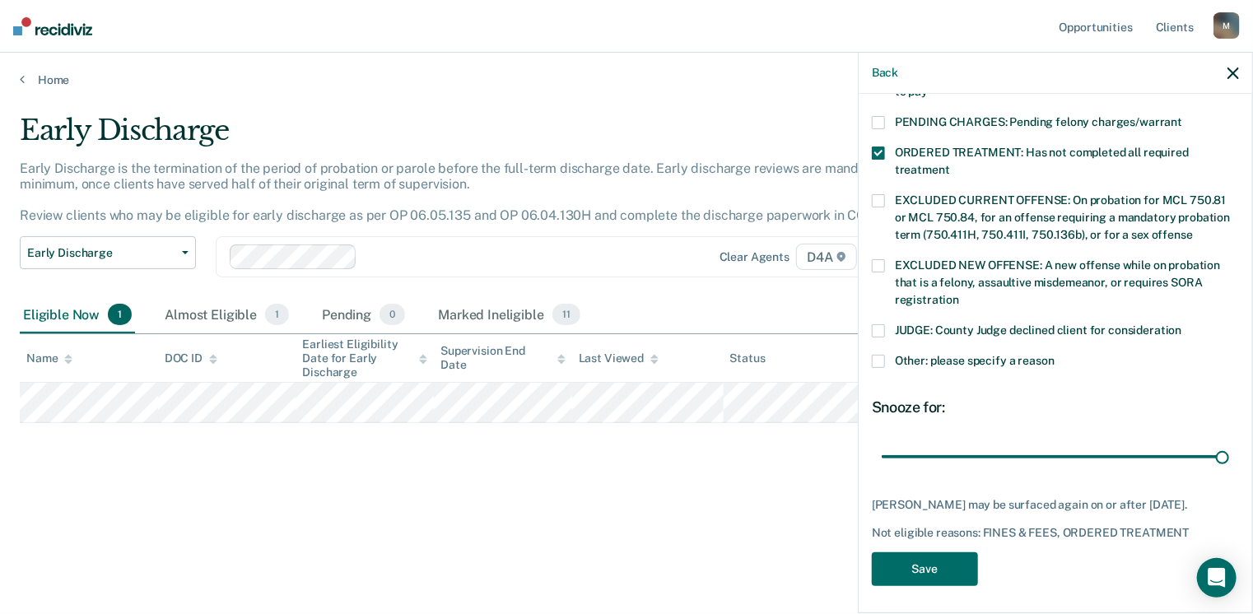
click at [876, 355] on span at bounding box center [878, 361] width 13 height 13
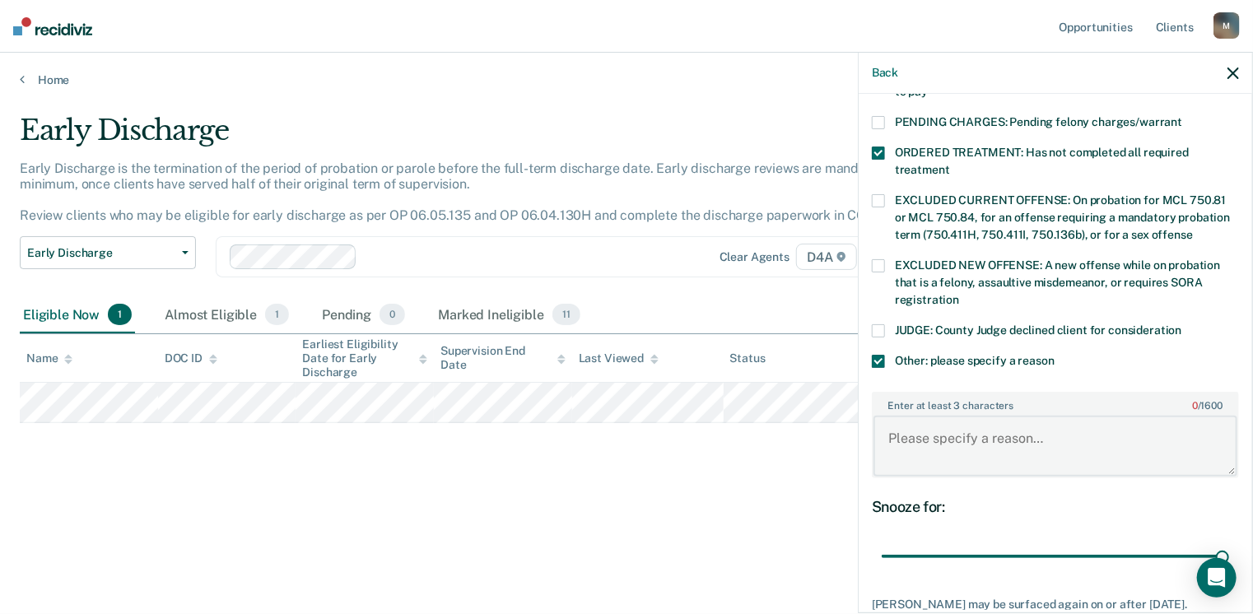
click at [926, 428] on textarea "Enter at least 3 characters 0 / 1600" at bounding box center [1055, 446] width 364 height 61
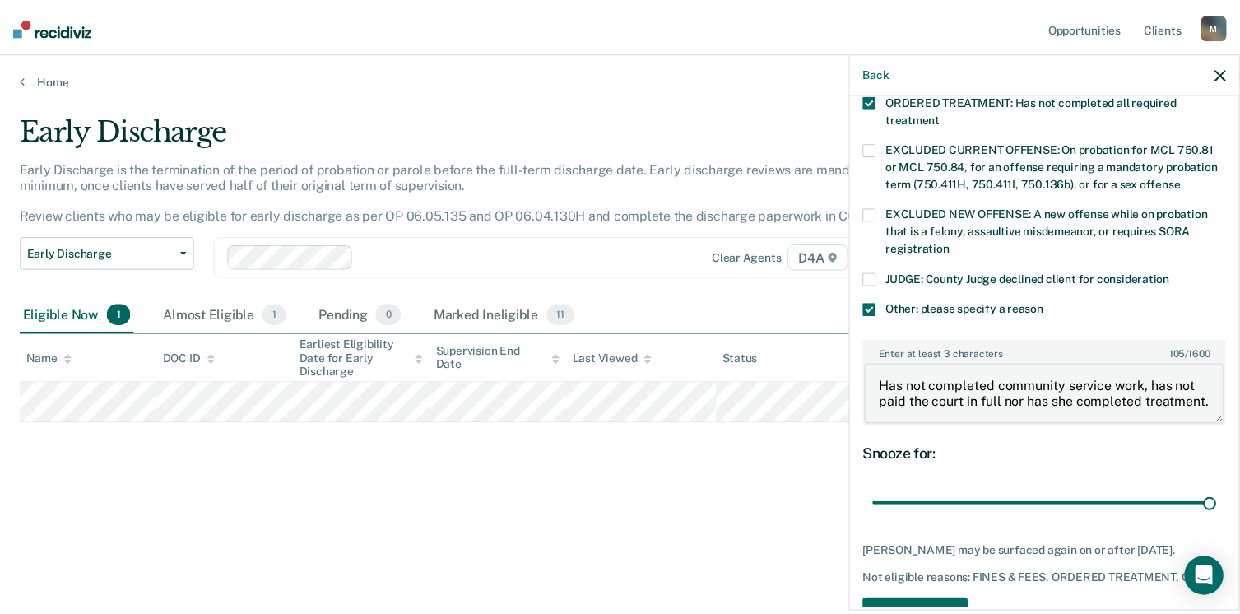
scroll to position [631, 0]
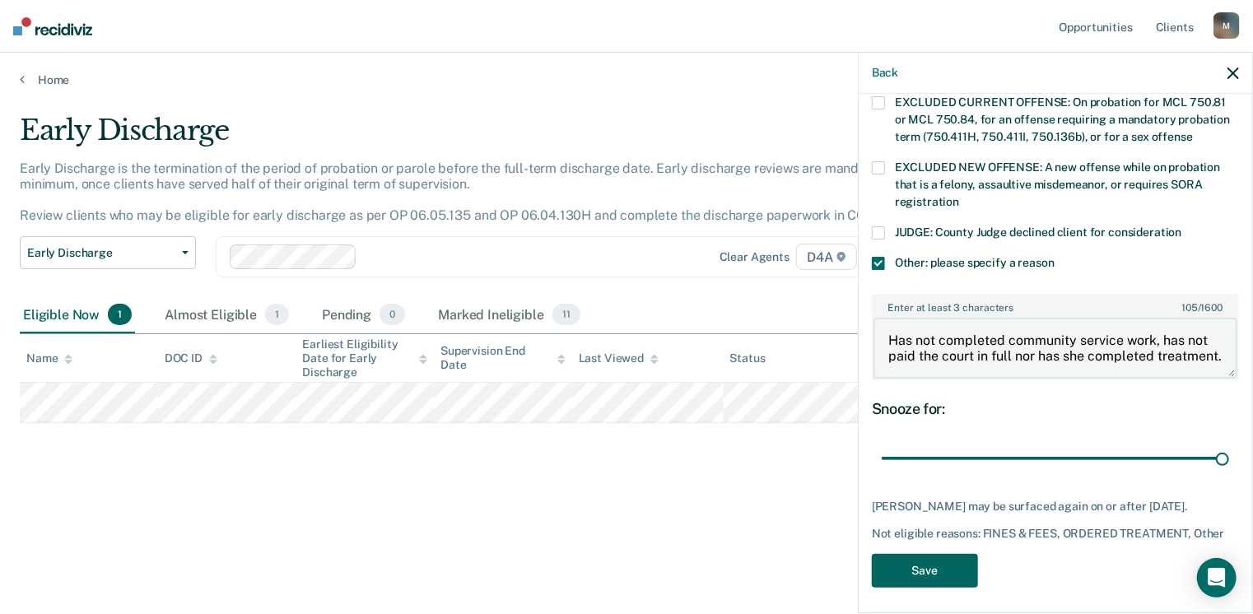
type textarea "Has not completed community service work, has not paid the court in full nor ha…"
click at [925, 555] on button "Save" at bounding box center [925, 571] width 106 height 34
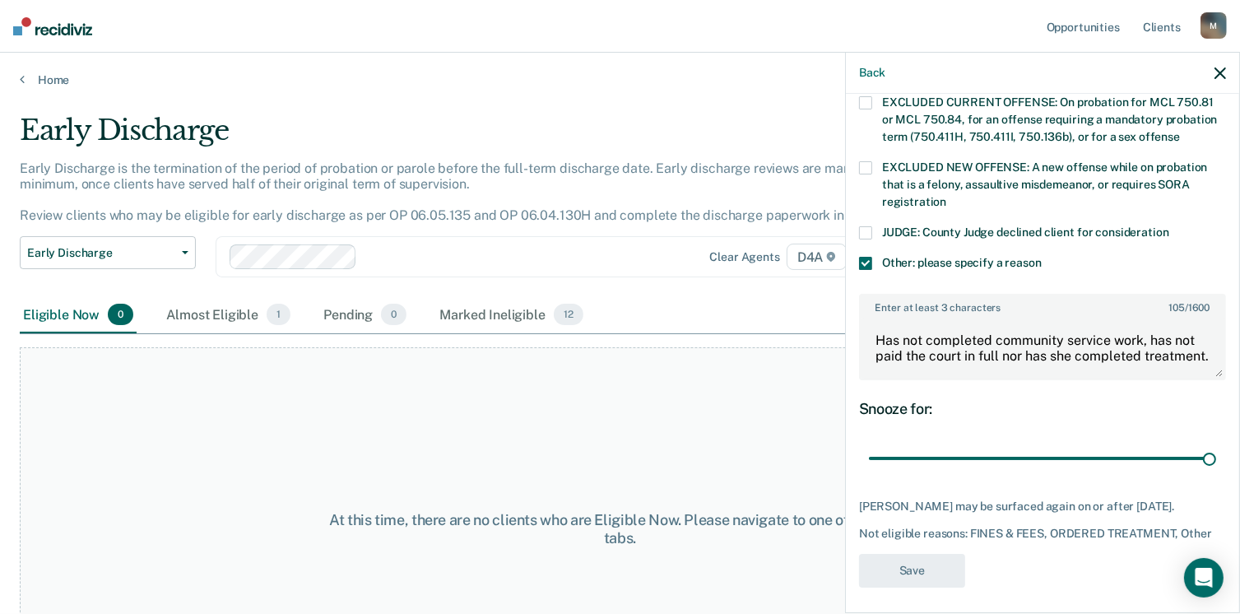
scroll to position [499, 0]
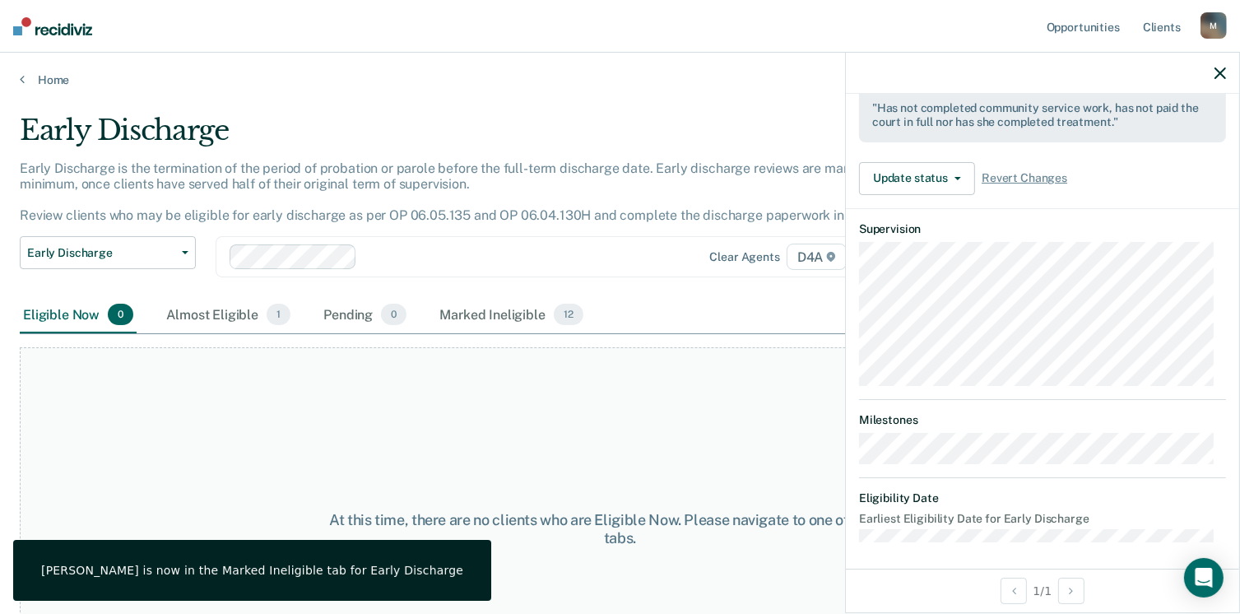
click at [1222, 71] on icon "button" at bounding box center [1221, 73] width 12 height 12
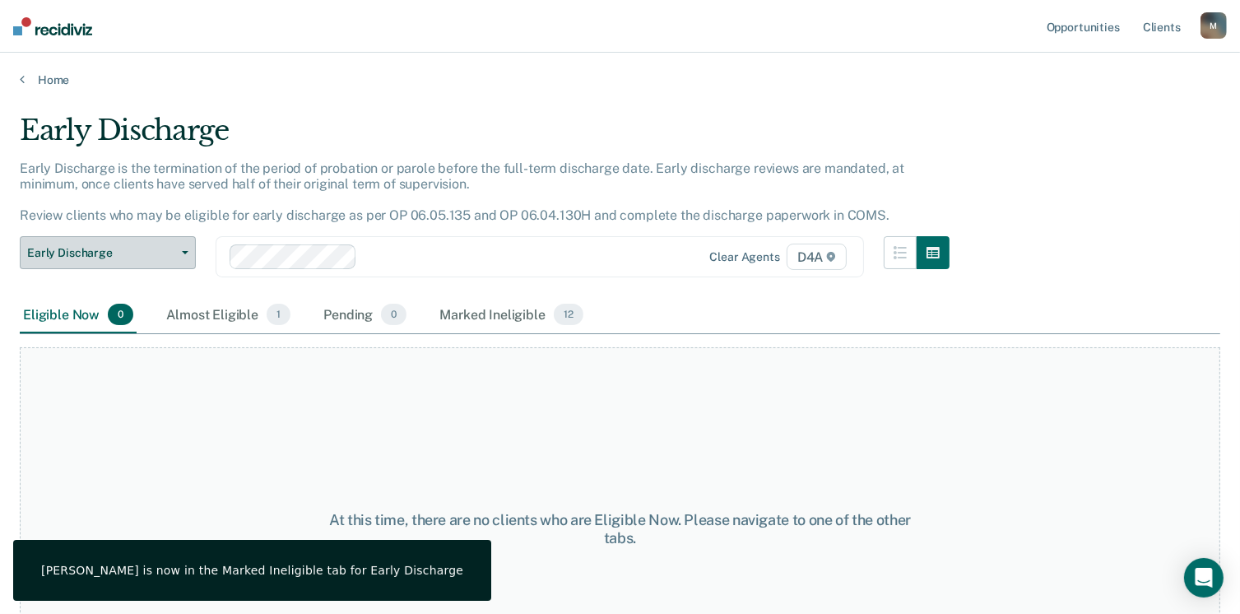
click at [184, 249] on button "Early Discharge" at bounding box center [108, 252] width 176 height 33
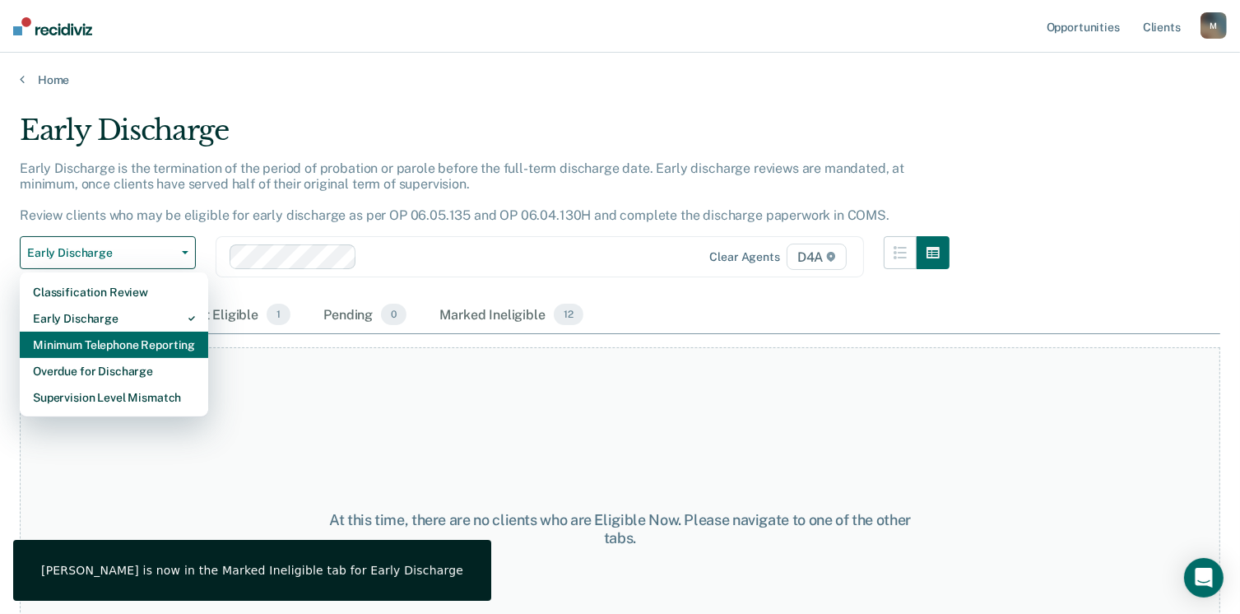
click at [137, 343] on div "Minimum Telephone Reporting" at bounding box center [114, 345] width 162 height 26
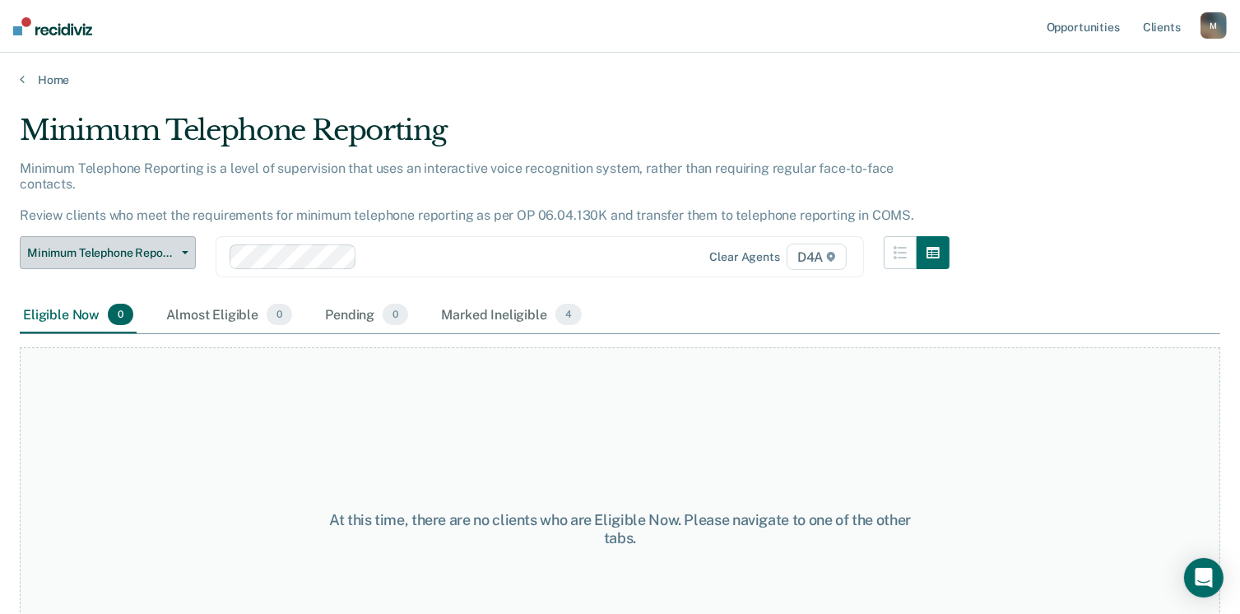
click at [179, 236] on button "Minimum Telephone Reporting" at bounding box center [108, 252] width 176 height 33
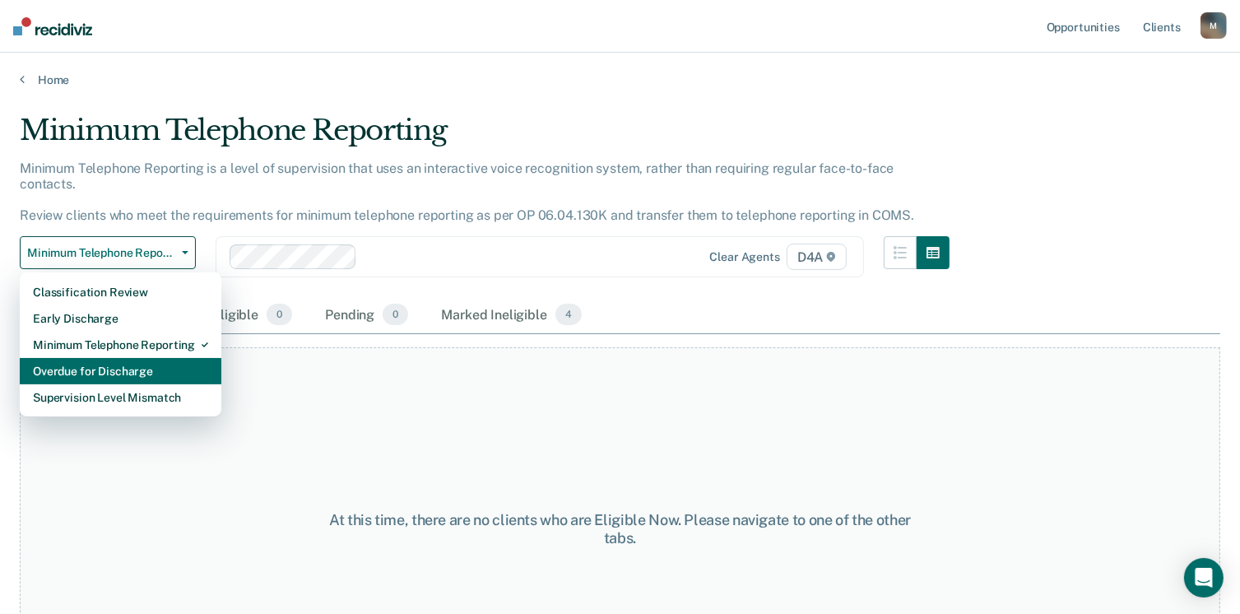
click at [151, 358] on div "Overdue for Discharge" at bounding box center [120, 371] width 175 height 26
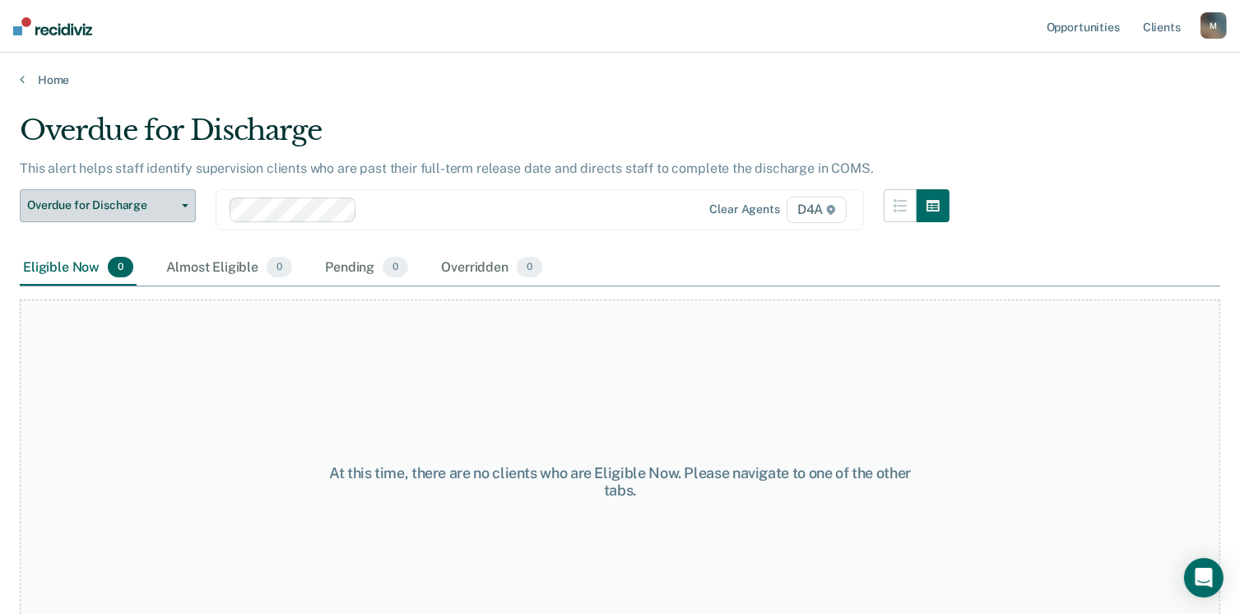
click at [184, 201] on button "Overdue for Discharge" at bounding box center [108, 205] width 176 height 33
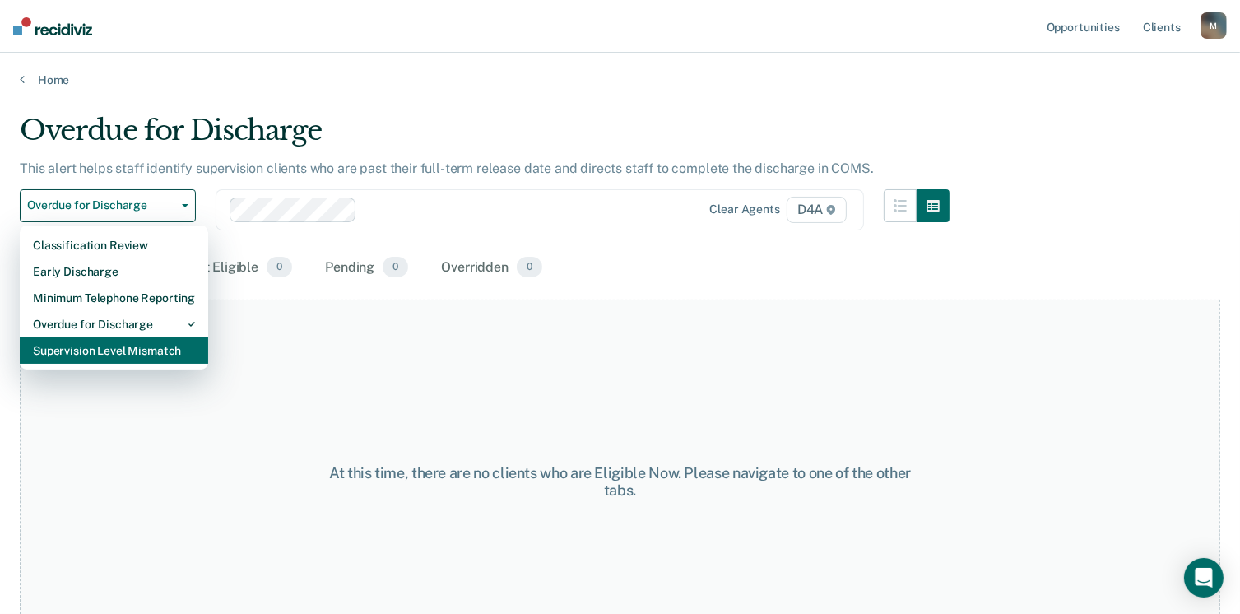
click at [147, 351] on div "Supervision Level Mismatch" at bounding box center [114, 350] width 162 height 26
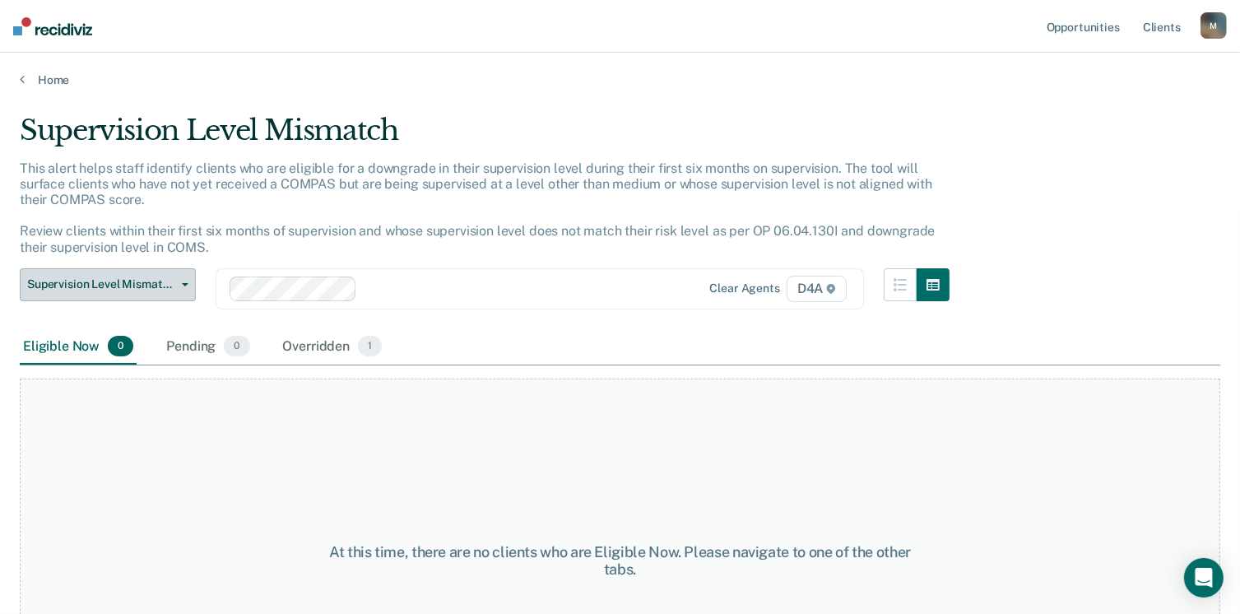
click at [189, 286] on button "Supervision Level Mismatch" at bounding box center [108, 284] width 176 height 33
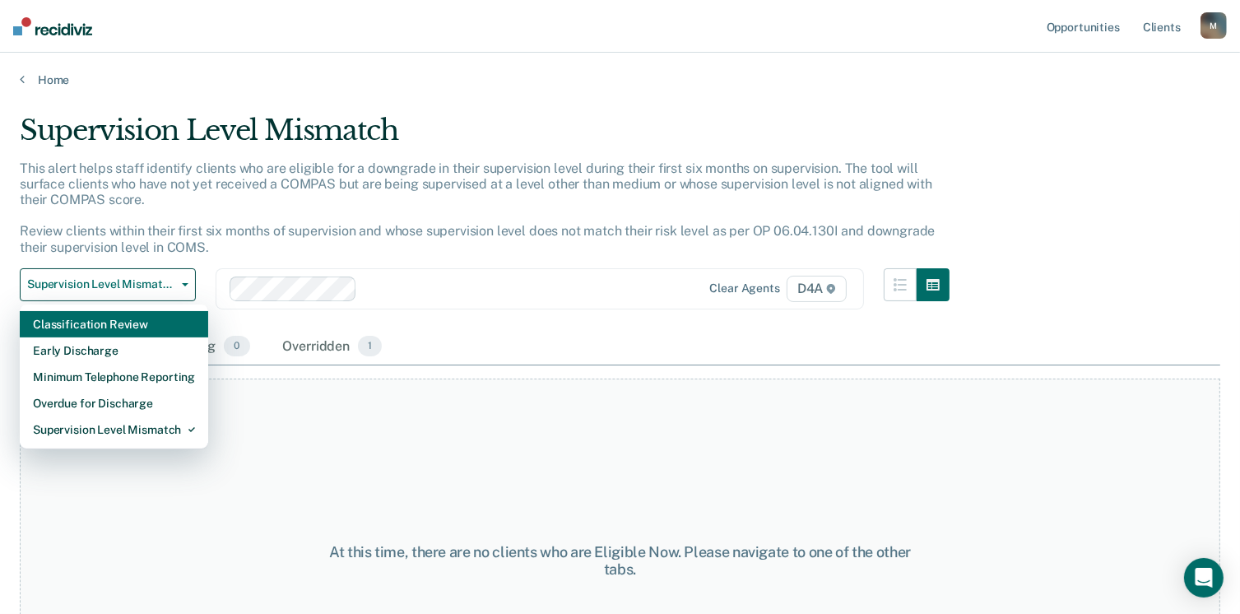
click at [156, 318] on div "Classification Review" at bounding box center [114, 324] width 162 height 26
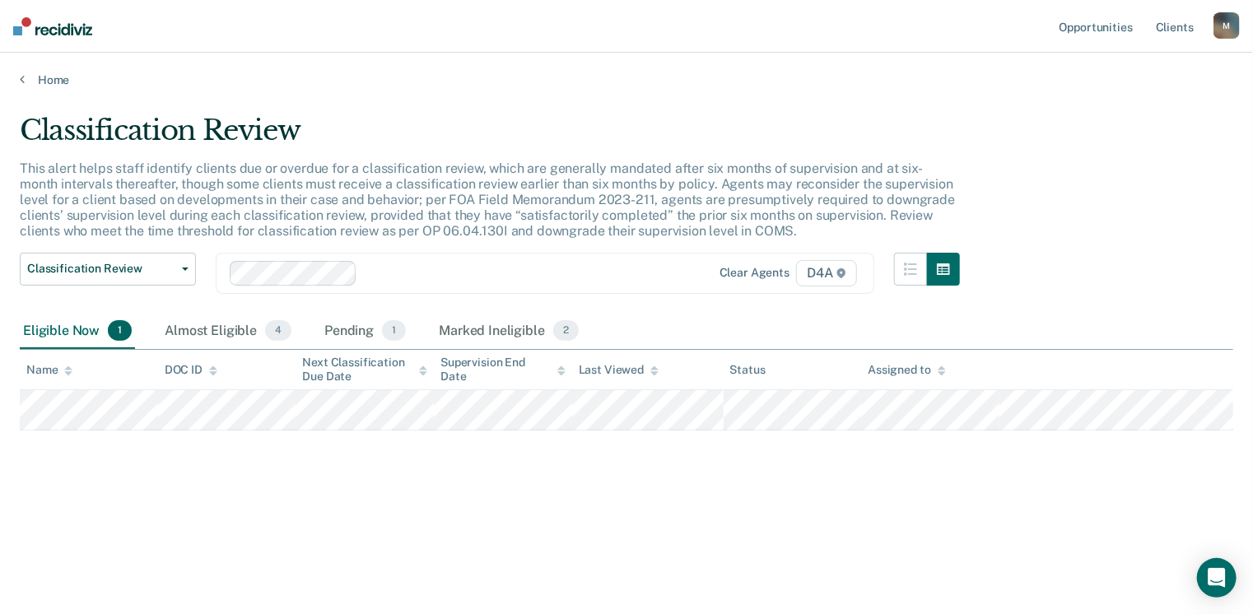
click at [27, 87] on main "Classification Review This alert helps staff identify clients due or overdue fo…" at bounding box center [626, 348] width 1253 height 522
click at [23, 80] on icon at bounding box center [22, 78] width 5 height 13
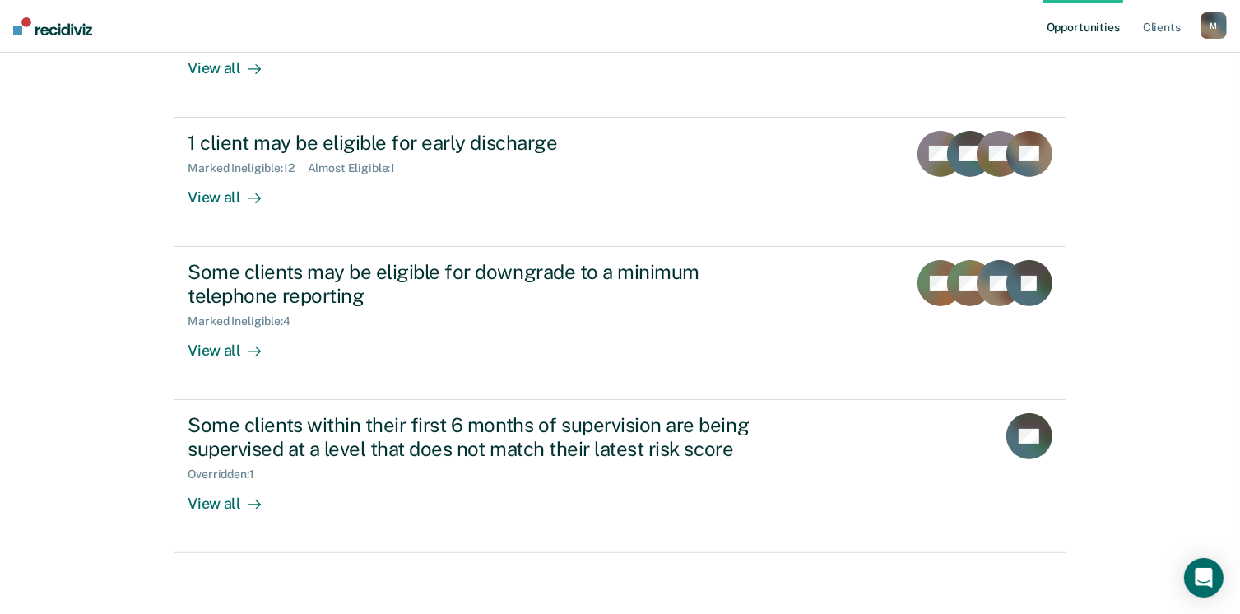
scroll to position [263, 0]
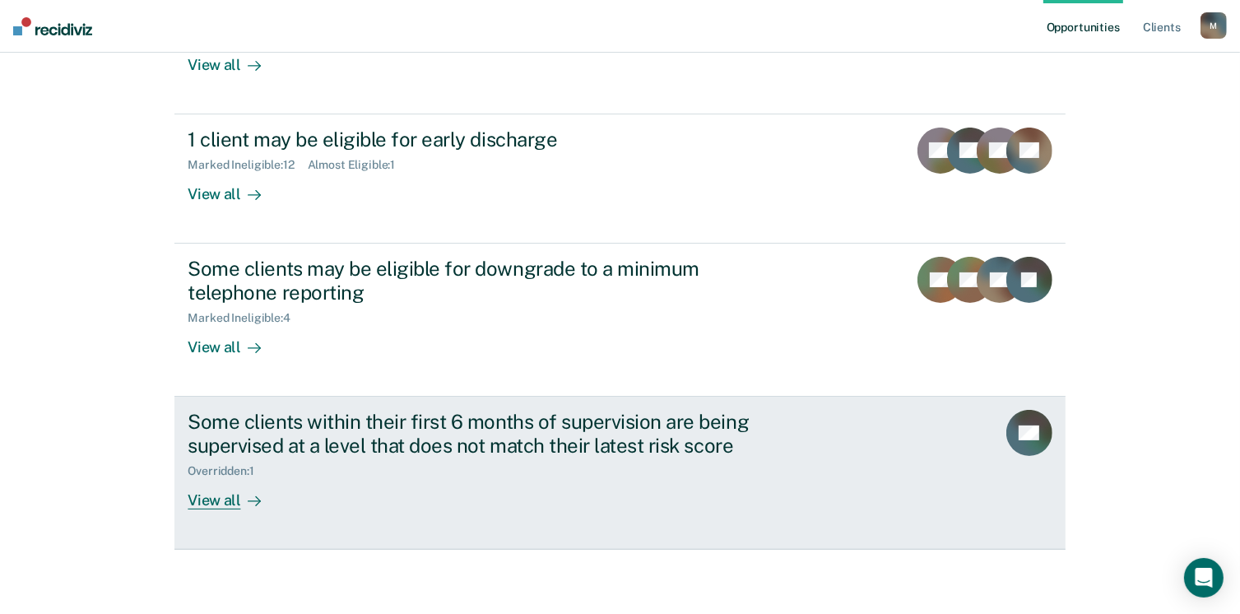
click at [221, 496] on div "View all" at bounding box center [234, 493] width 92 height 32
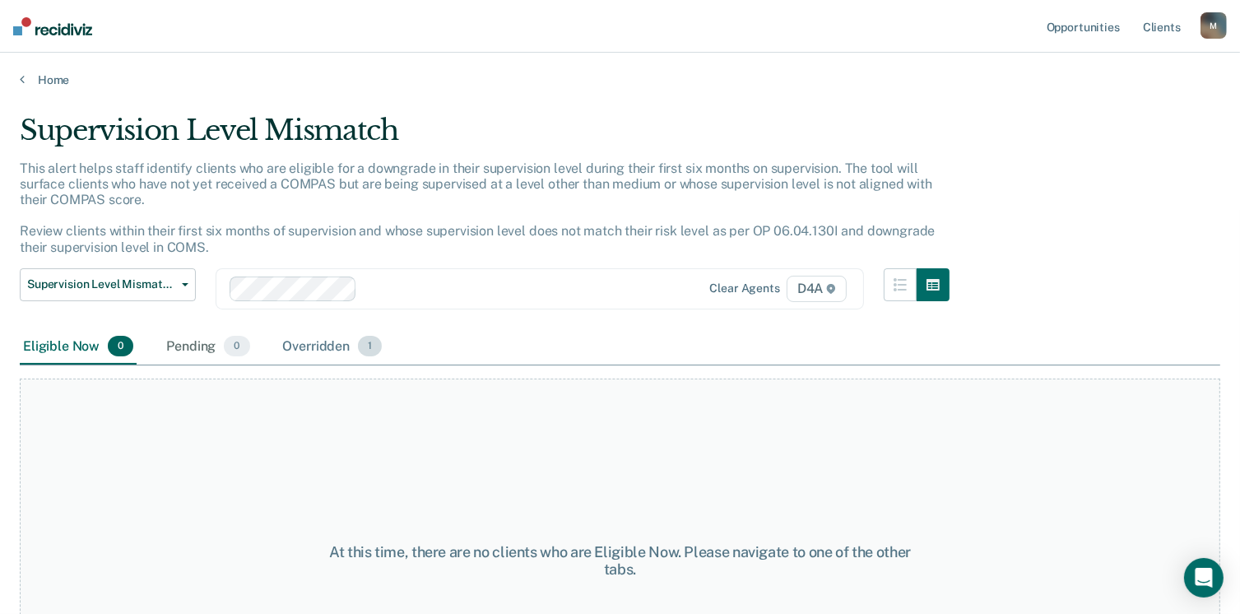
click at [320, 352] on div "Overridden 1" at bounding box center [333, 347] width 106 height 36
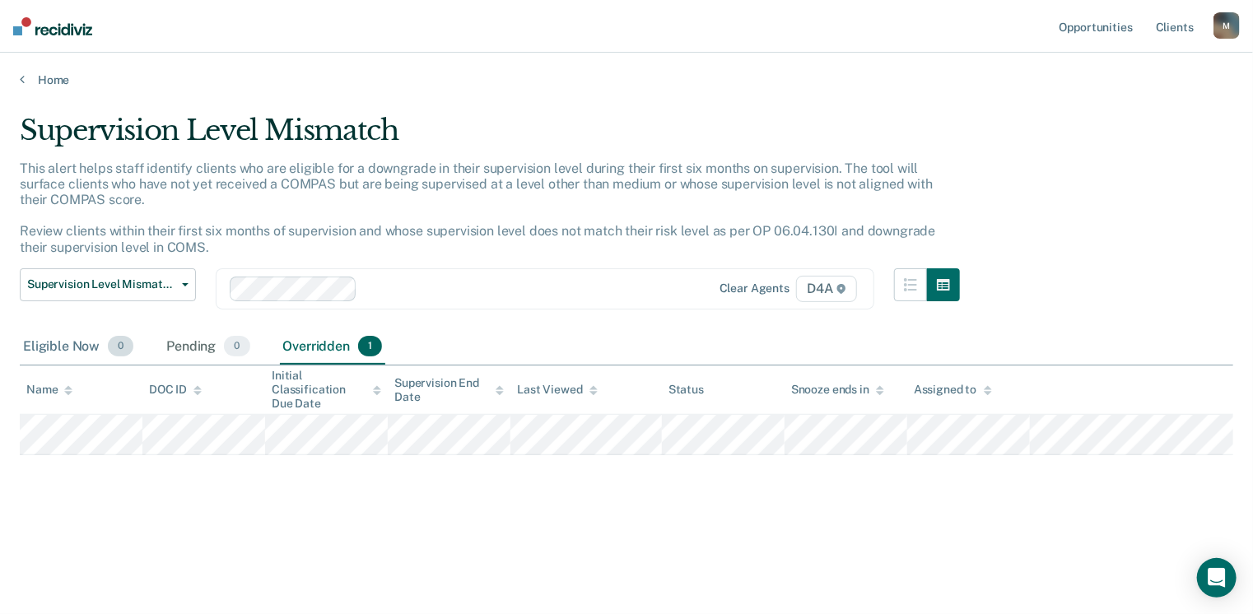
click at [73, 348] on div "Eligible Now 0" at bounding box center [78, 347] width 117 height 36
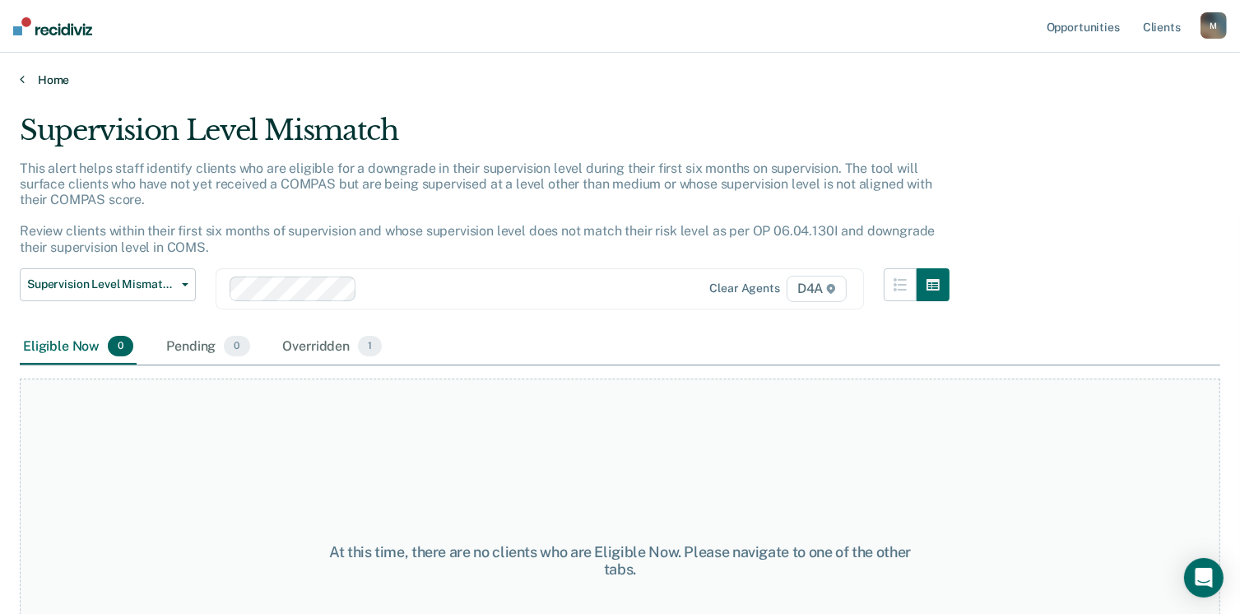
click at [28, 81] on link "Home" at bounding box center [620, 79] width 1201 height 15
